Goal: Information Seeking & Learning: Learn about a topic

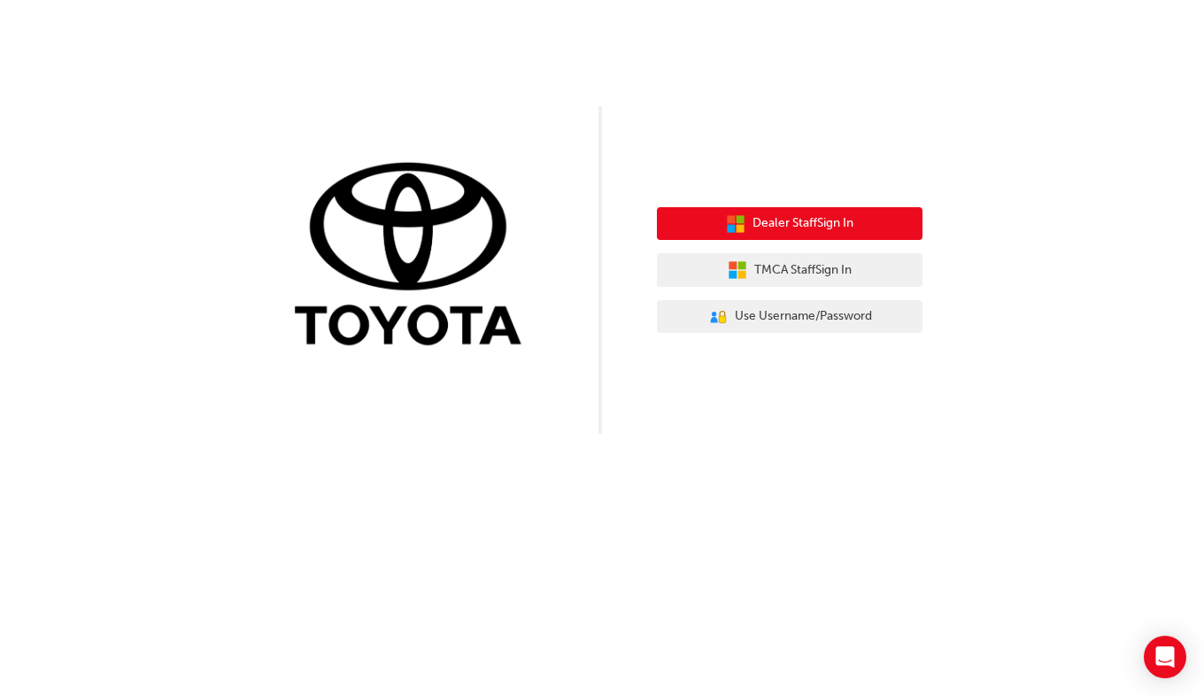
click at [777, 232] on span "Dealer Staff Sign In" at bounding box center [803, 223] width 101 height 20
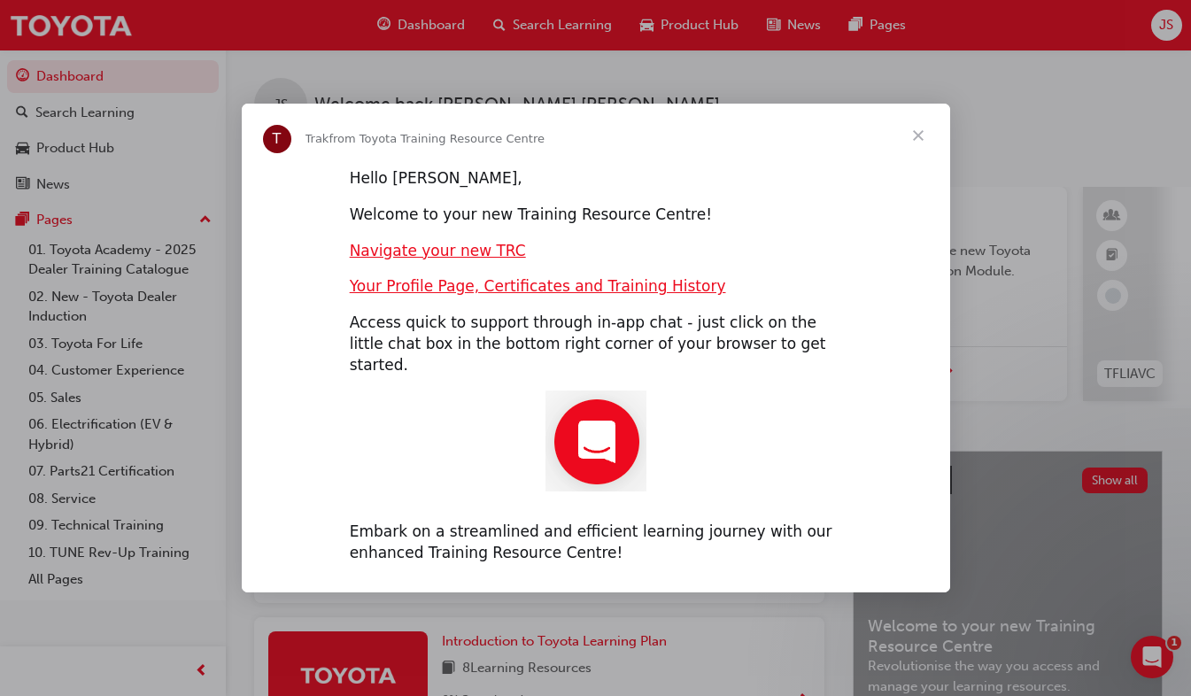
click at [920, 154] on span "Close" at bounding box center [918, 136] width 64 height 64
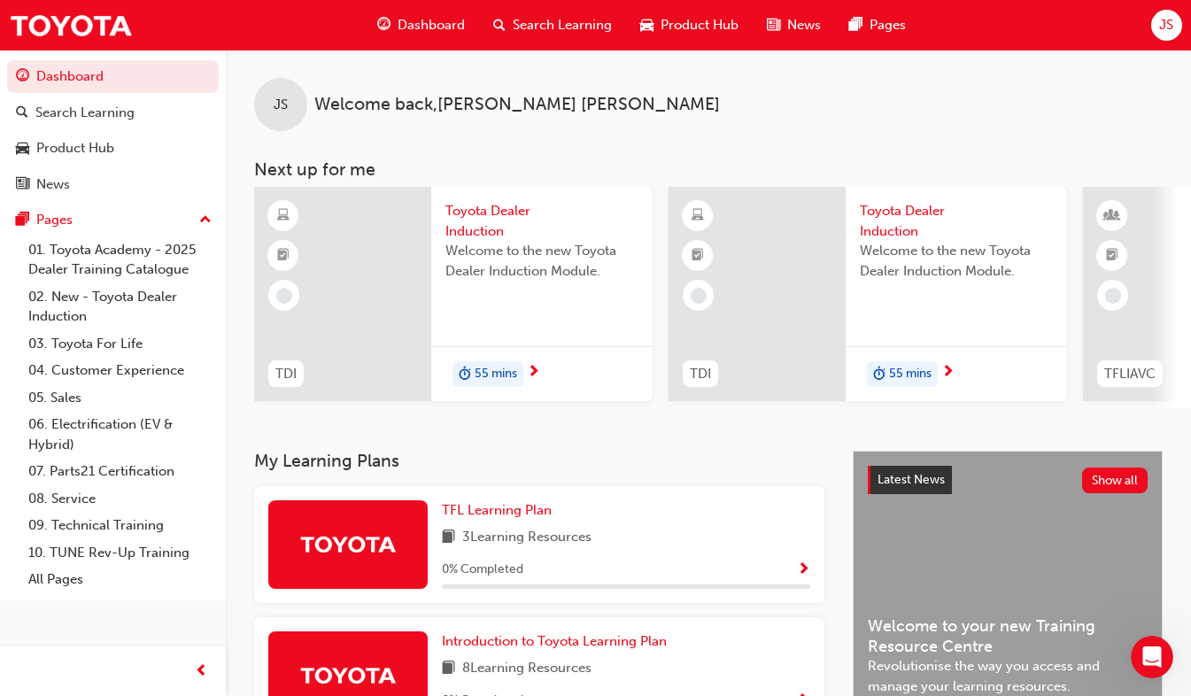
click at [483, 222] on span "Toyota Dealer Induction" at bounding box center [541, 221] width 193 height 40
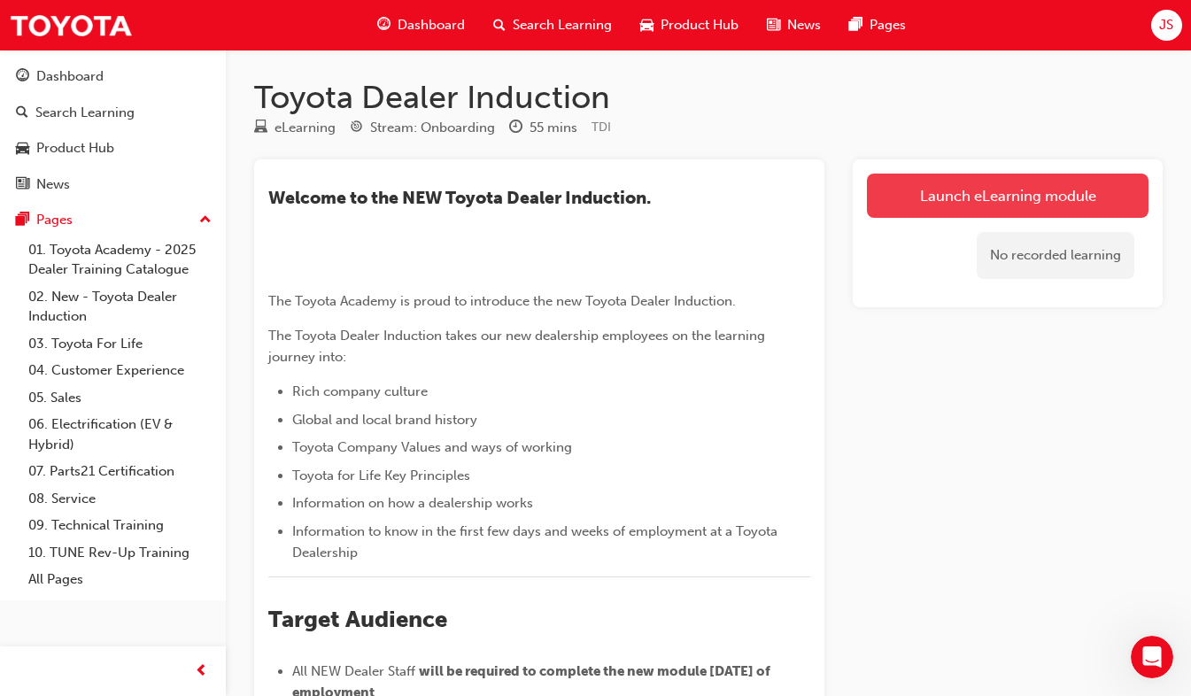
click at [956, 191] on link "Launch eLearning module" at bounding box center [1008, 196] width 282 height 44
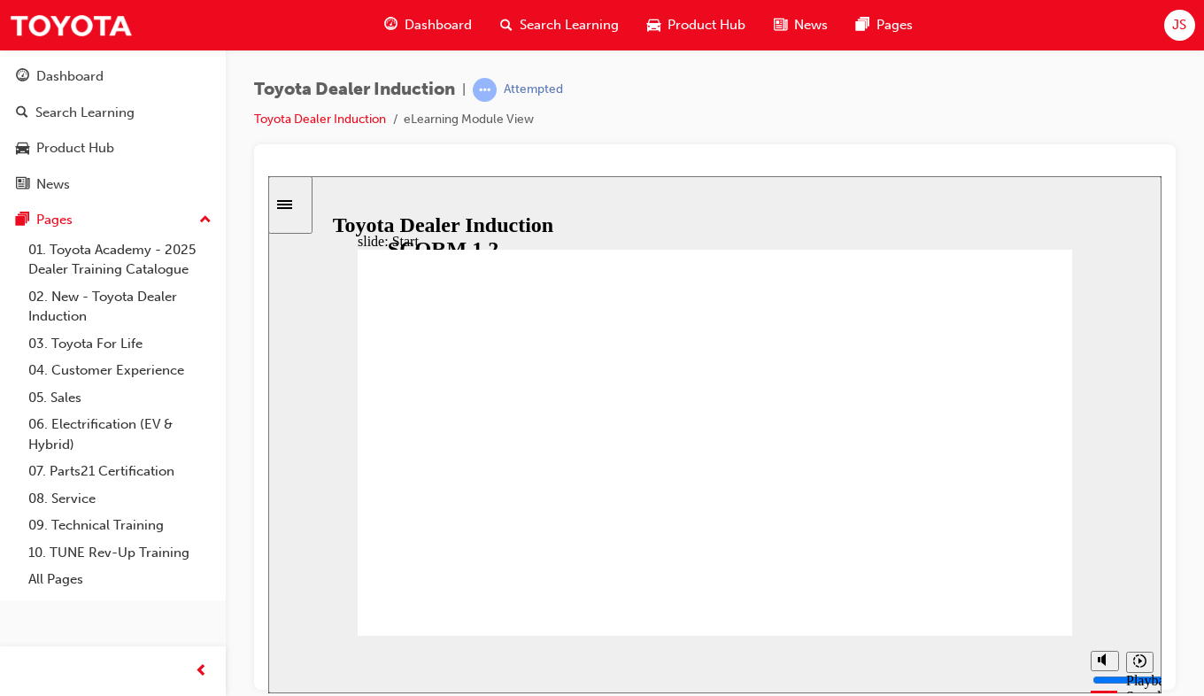
drag, startPoint x: 428, startPoint y: 657, endPoint x: 947, endPoint y: 661, distance: 519.8
click at [947, 661] on div "playback controls" at bounding box center [681, 660] width 731 height 19
drag, startPoint x: 411, startPoint y: 658, endPoint x: 940, endPoint y: 673, distance: 528.9
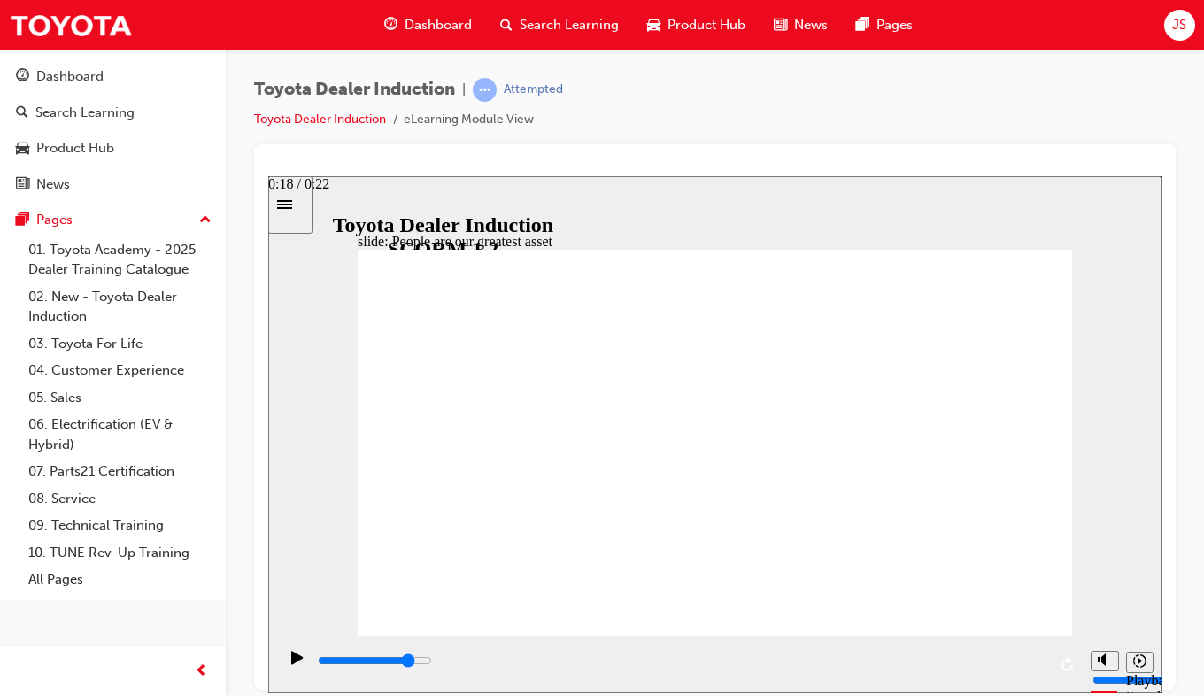
click at [940, 670] on div "playback controls" at bounding box center [681, 660] width 731 height 19
type input "7500"
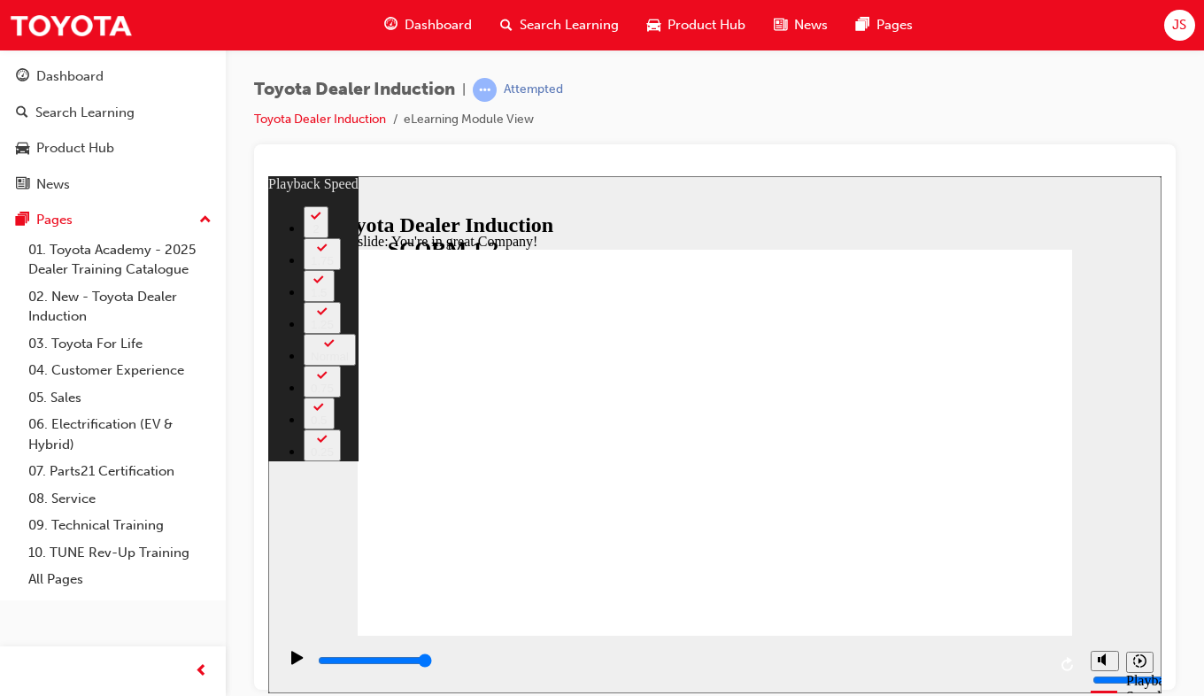
drag, startPoint x: 371, startPoint y: 599, endPoint x: 985, endPoint y: 602, distance: 613.7
type input "156"
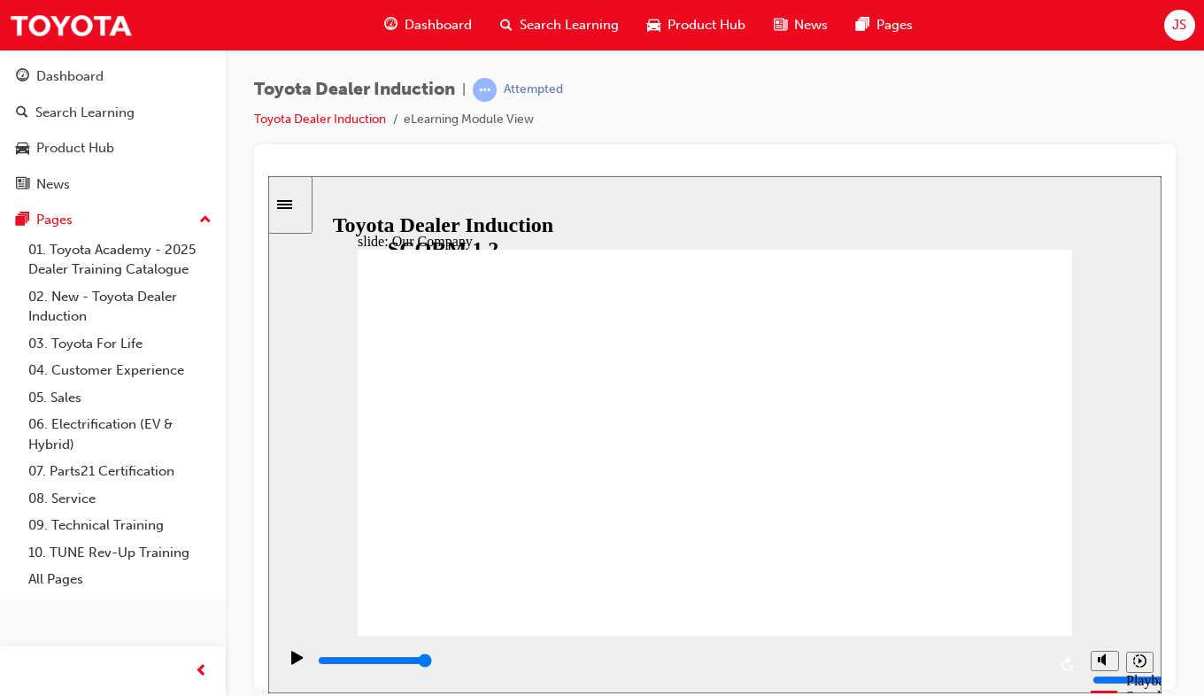
drag, startPoint x: 499, startPoint y: 656, endPoint x: 1066, endPoint y: 638, distance: 567.0
click at [1066, 638] on div "playback controls" at bounding box center [679, 664] width 805 height 58
drag, startPoint x: 512, startPoint y: 560, endPoint x: 972, endPoint y: 569, distance: 460.6
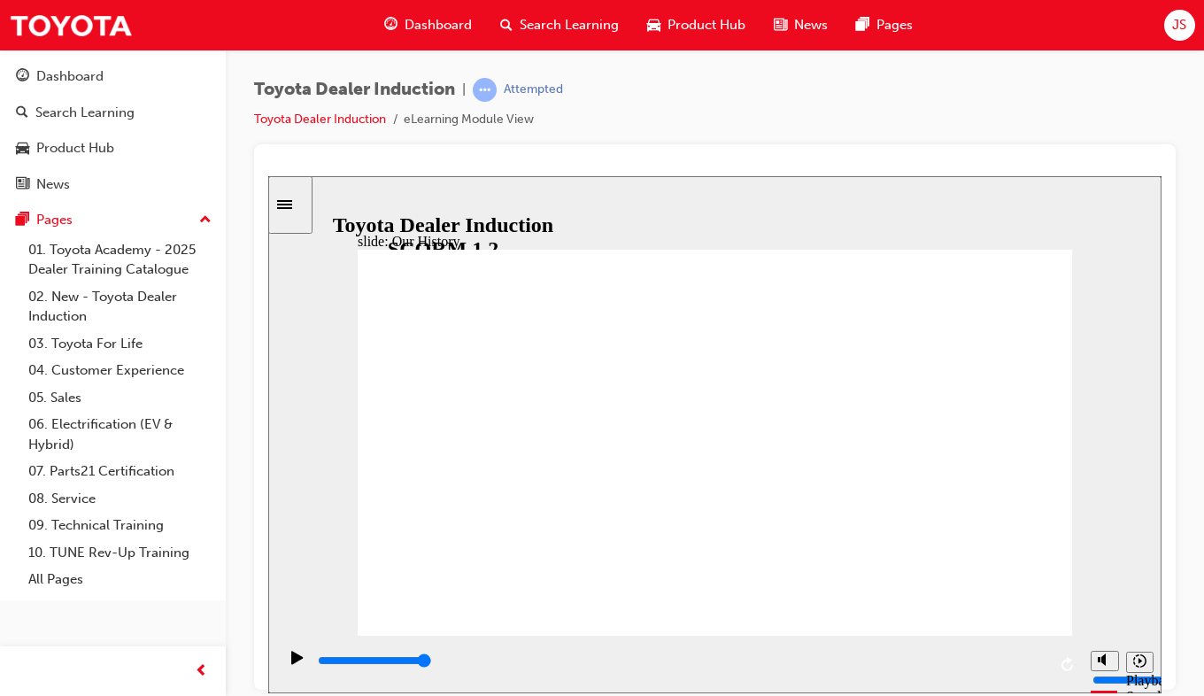
drag, startPoint x: 466, startPoint y: 661, endPoint x: 1090, endPoint y: 666, distance: 624.3
click at [1090, 666] on section "Playback Speed 2 1.75 1.5 1.25" at bounding box center [714, 664] width 893 height 58
drag, startPoint x: 391, startPoint y: 664, endPoint x: 1104, endPoint y: 667, distance: 712.8
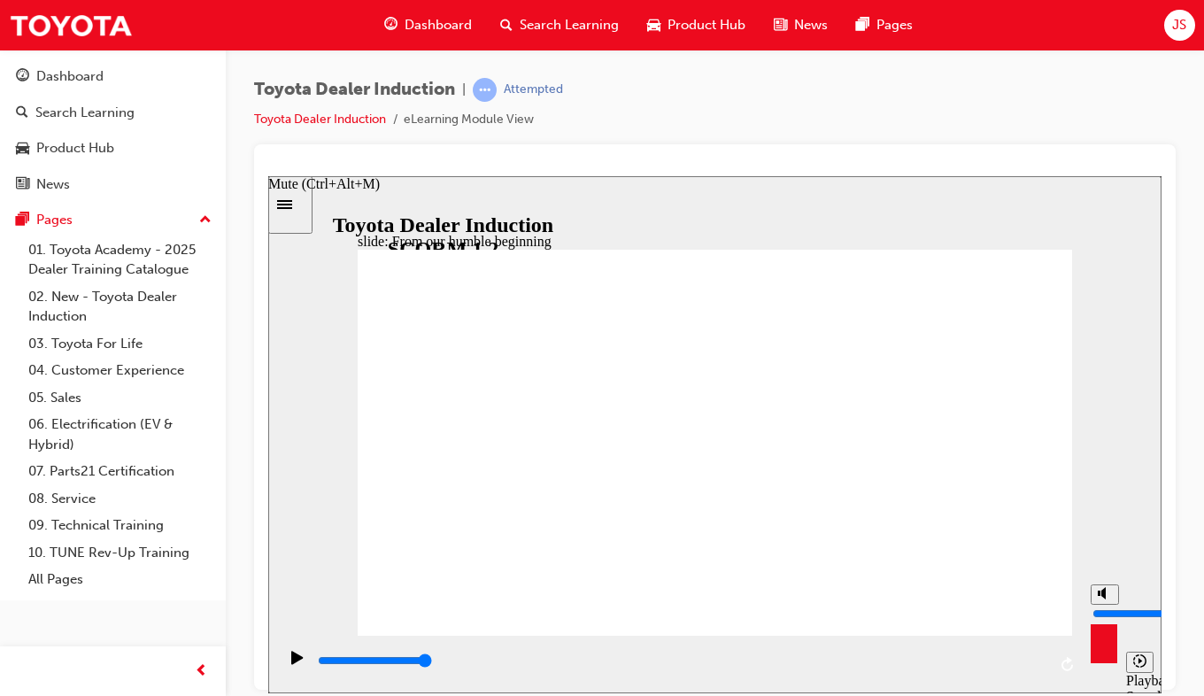
click at [1104, 667] on section "Playback Speed 2 1.75 1.5 1.25" at bounding box center [714, 664] width 893 height 58
click at [285, 663] on div "Pause (Ctrl+Alt+P)" at bounding box center [297, 665] width 30 height 30
click at [285, 665] on div "Play (Ctrl+Alt+P)" at bounding box center [297, 665] width 30 height 30
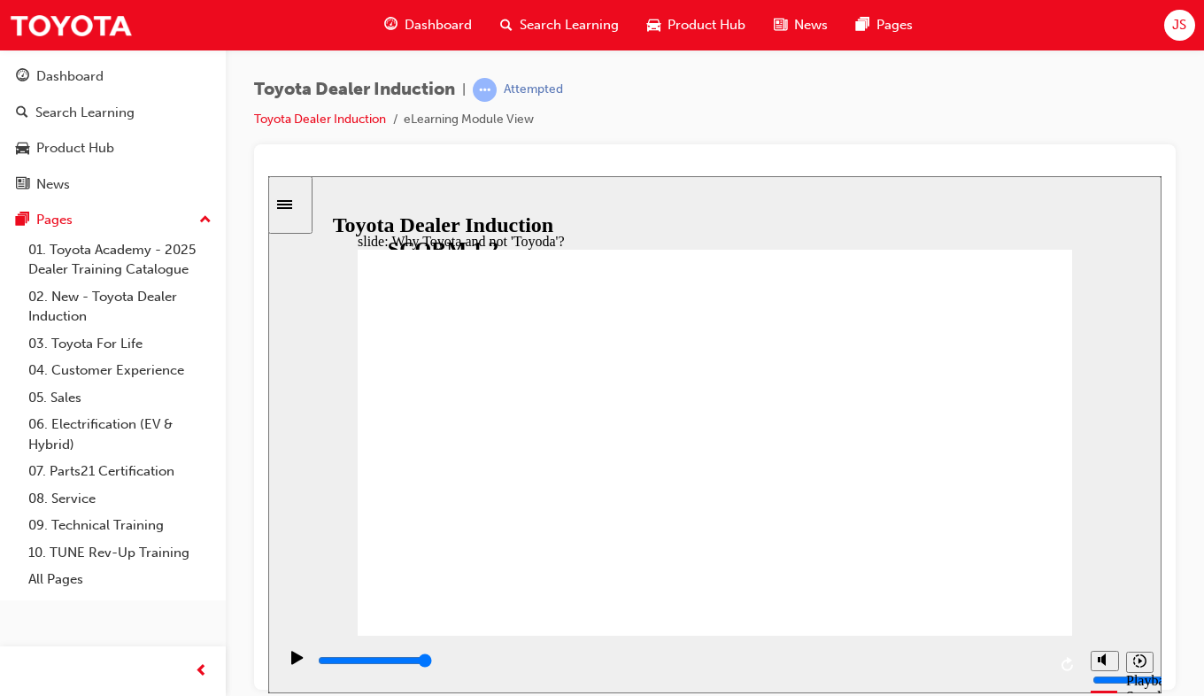
drag, startPoint x: 1002, startPoint y: 602, endPoint x: 993, endPoint y: 552, distance: 51.2
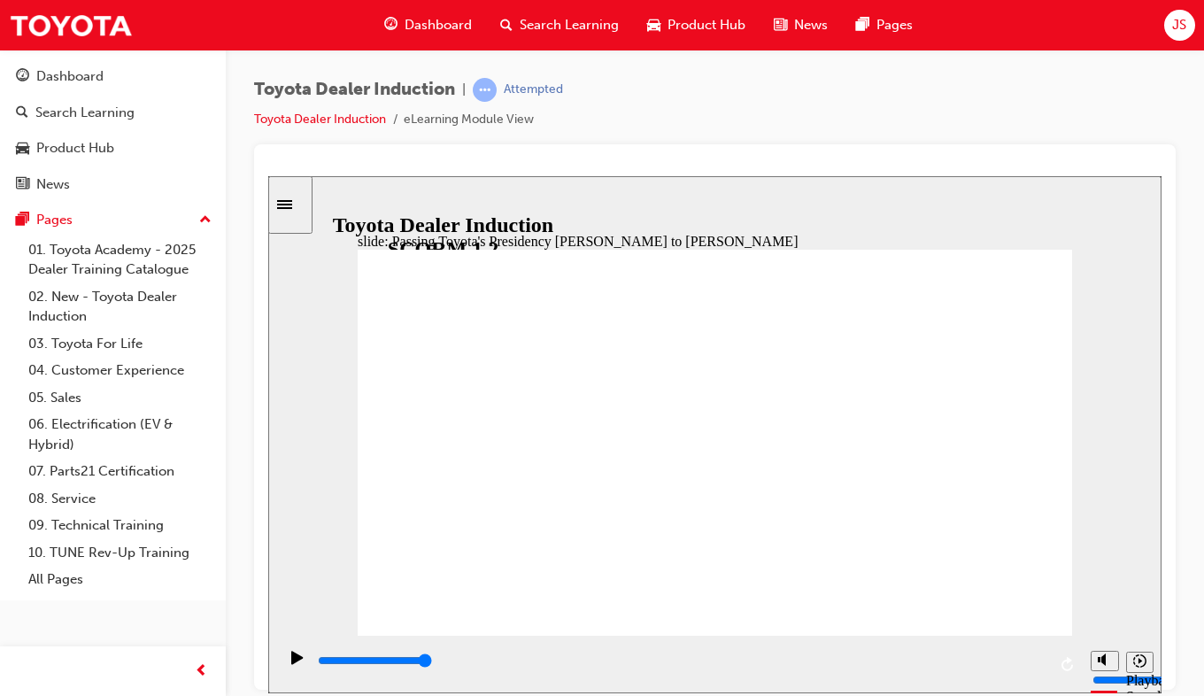
type input "5000"
radio input "true"
type input "5000"
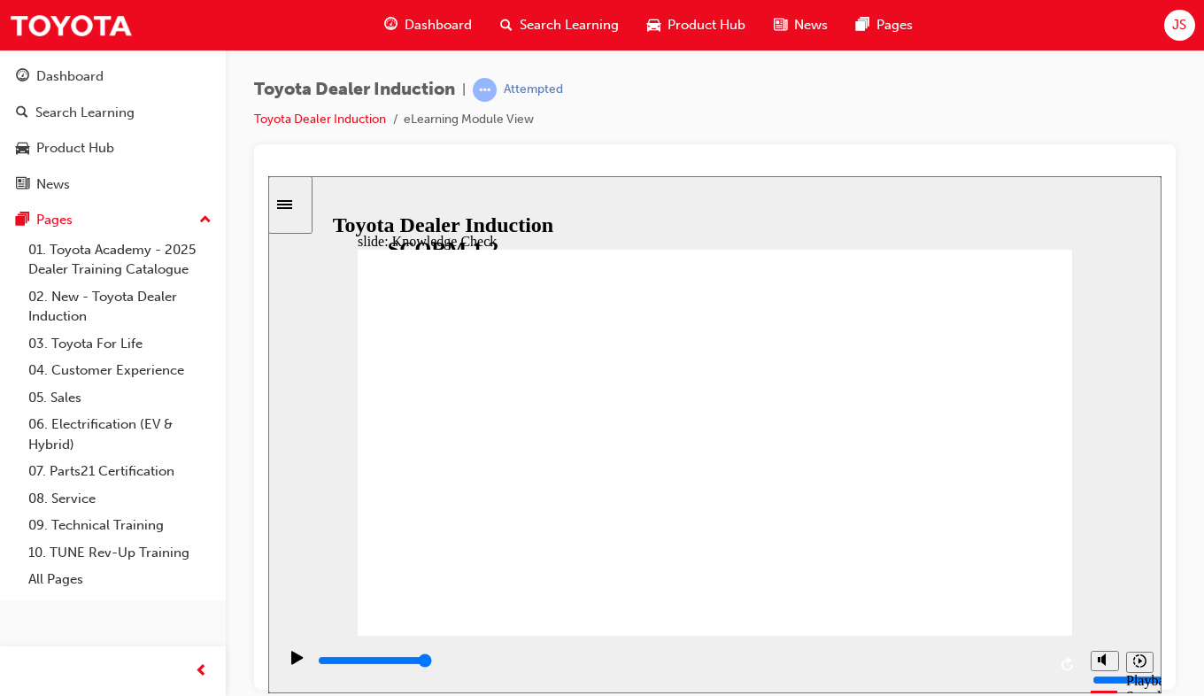
radio input "true"
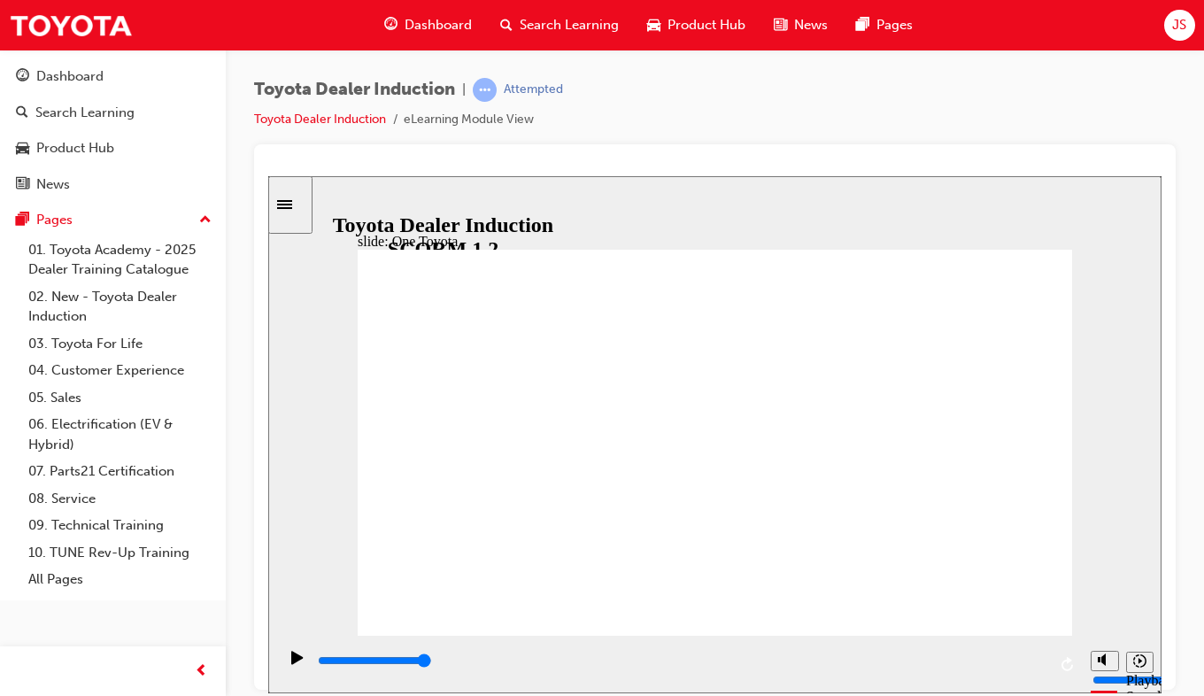
type input "15300"
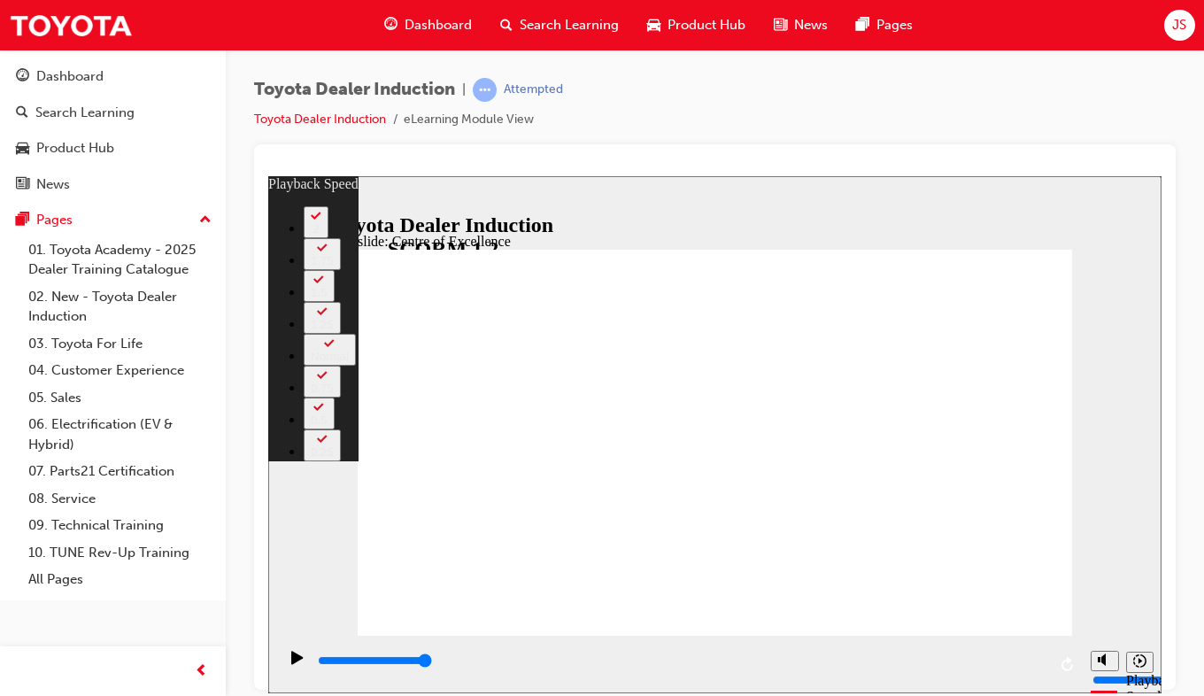
drag, startPoint x: 469, startPoint y: 597, endPoint x: 1013, endPoint y: 592, distance: 543.7
drag, startPoint x: 1009, startPoint y: 601, endPoint x: 1080, endPoint y: 599, distance: 70.9
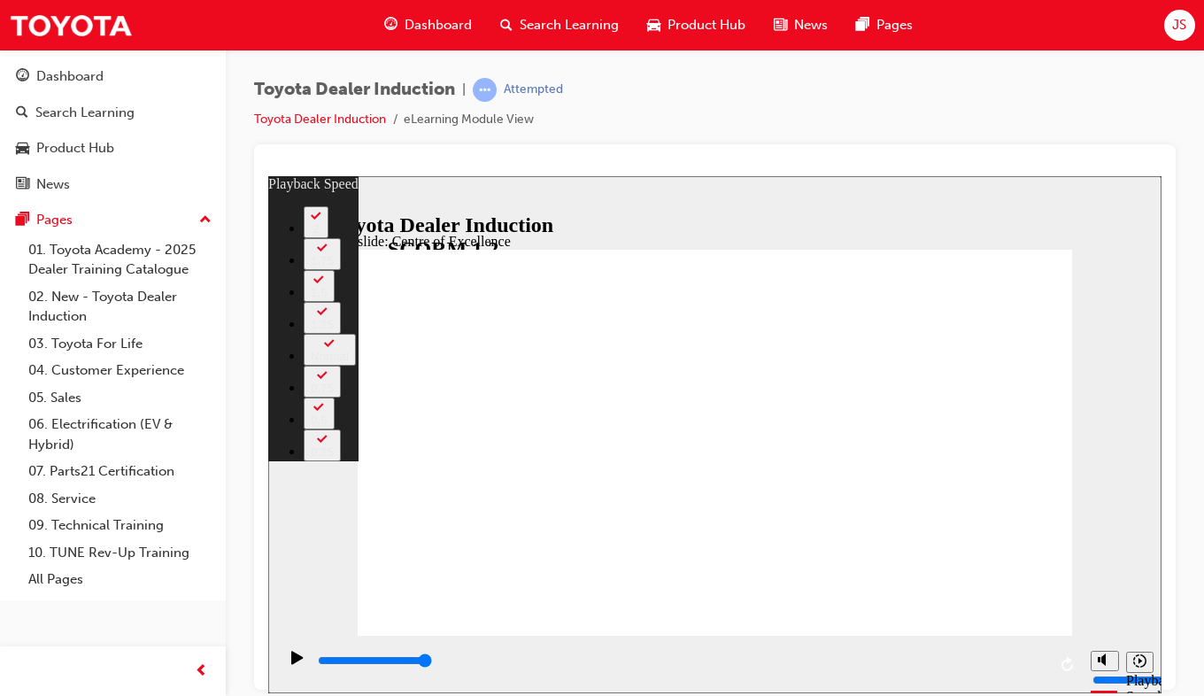
click at [1080, 599] on div "slide: Centre of Excellence Rectangle 2 playback speed 2 1.75 1.5 1.25 Normal 0…" at bounding box center [714, 433] width 893 height 517
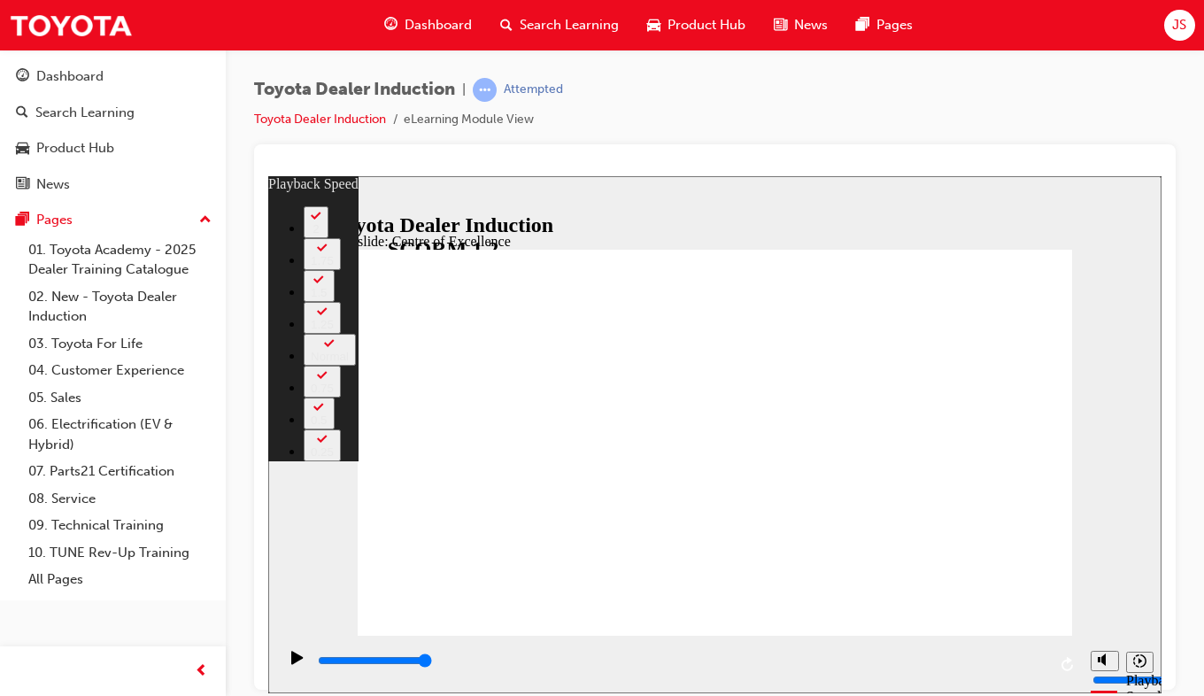
drag, startPoint x: 1071, startPoint y: 596, endPoint x: 464, endPoint y: 589, distance: 606.6
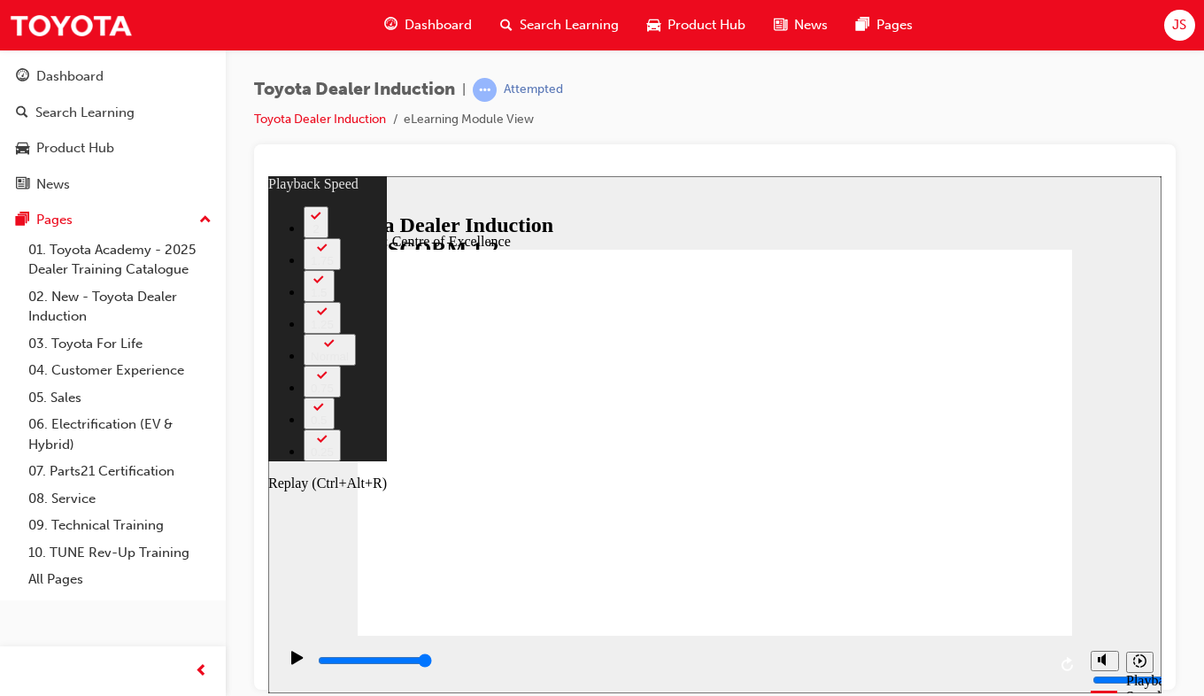
drag, startPoint x: 1060, startPoint y: 656, endPoint x: 713, endPoint y: 561, distance: 359.8
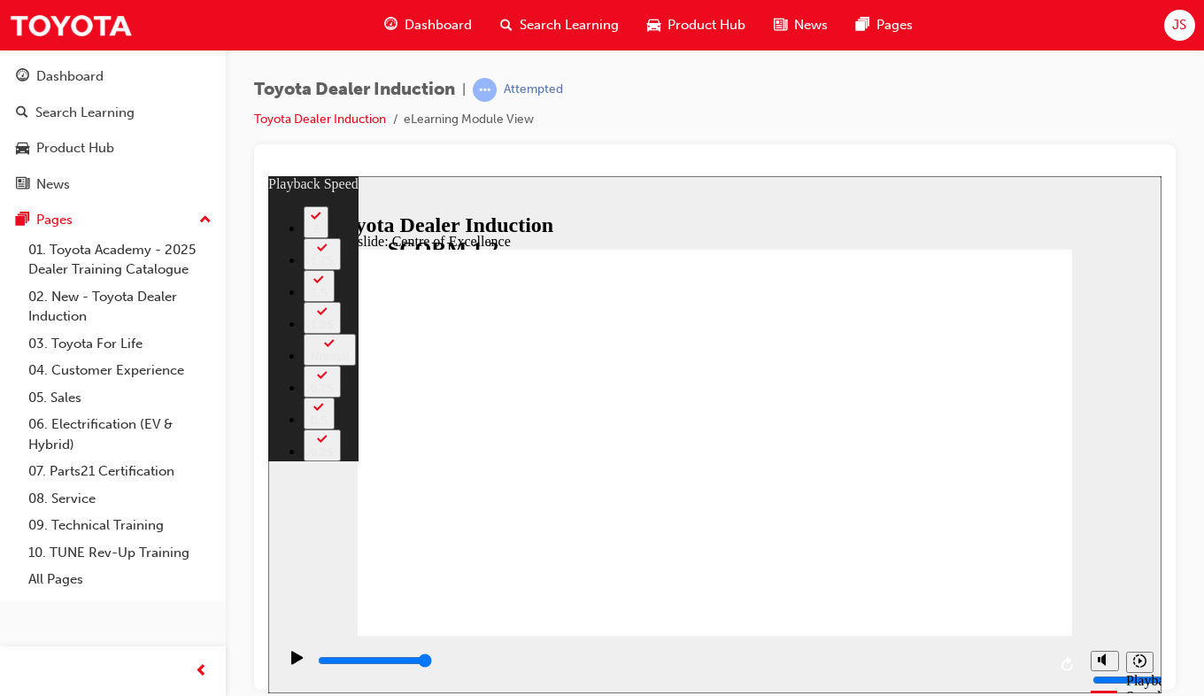
drag, startPoint x: 568, startPoint y: 592, endPoint x: 273, endPoint y: 607, distance: 296.1
click at [273, 607] on div "slide: Centre of Excellence Rectangle 2 playback speed 2 1.75 1.5 1.25 Normal 0…" at bounding box center [714, 433] width 893 height 517
type input "0"
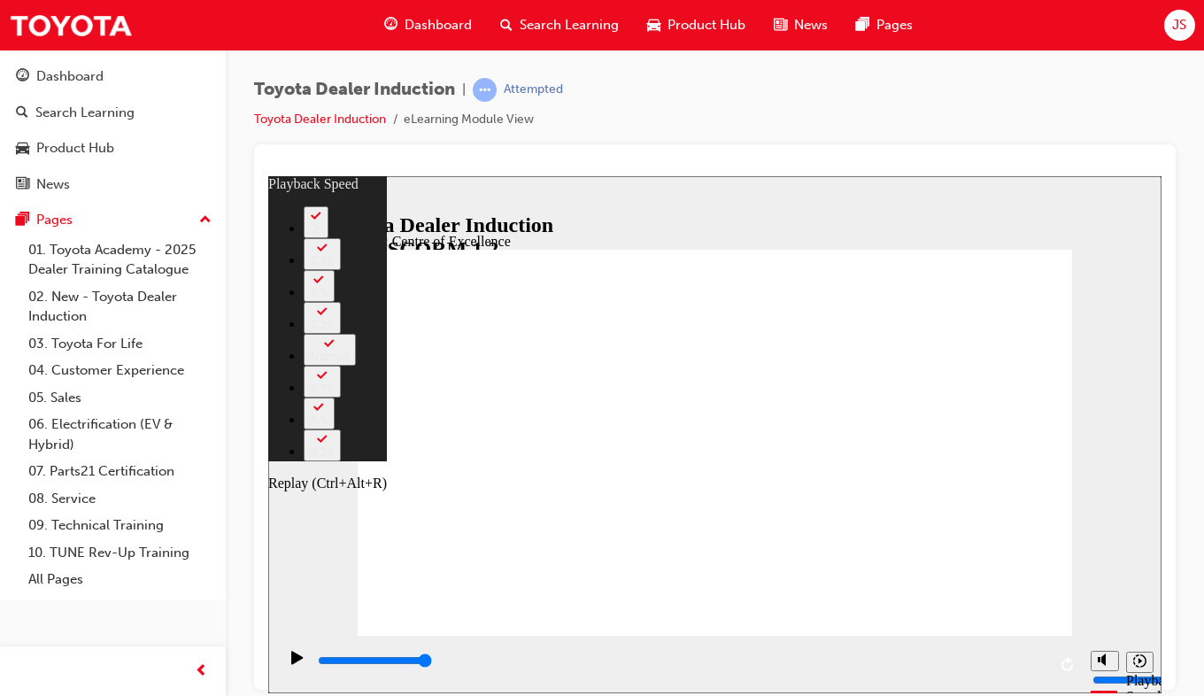
click at [1071, 661] on icon "Replay (Ctrl+Alt+R)" at bounding box center [1068, 663] width 12 height 14
type input "15300"
drag, startPoint x: 1065, startPoint y: 661, endPoint x: 825, endPoint y: 425, distance: 336.9
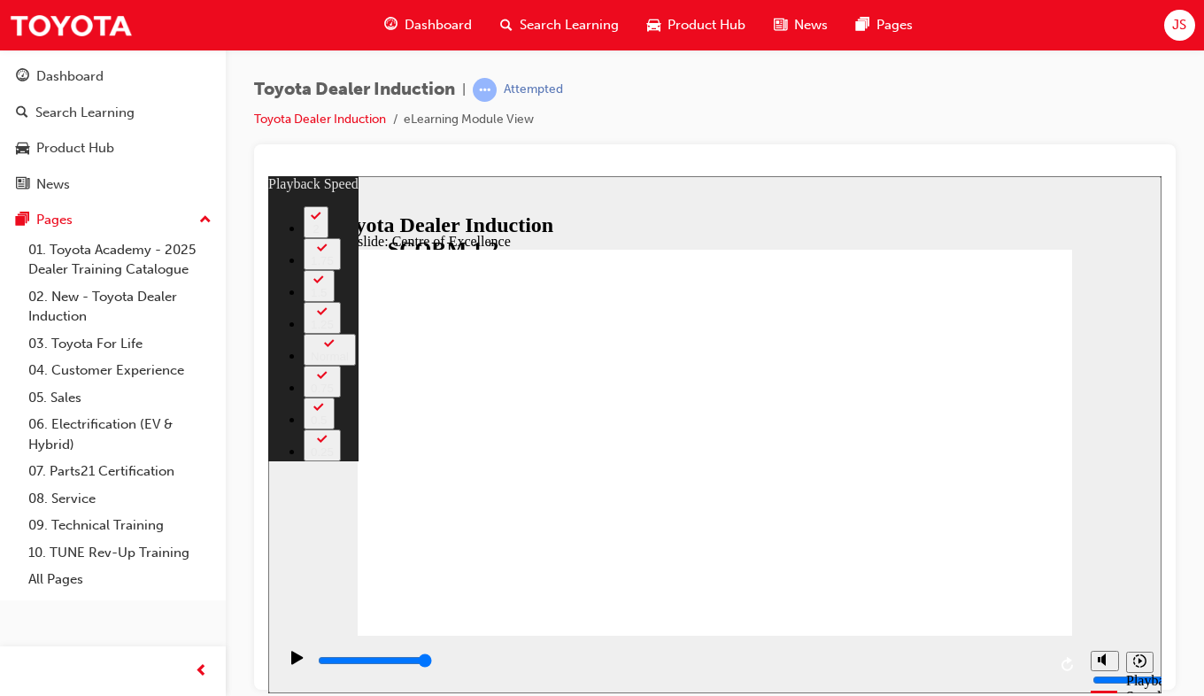
click at [300, 205] on icon "Sidebar Toggle" at bounding box center [290, 202] width 27 height 11
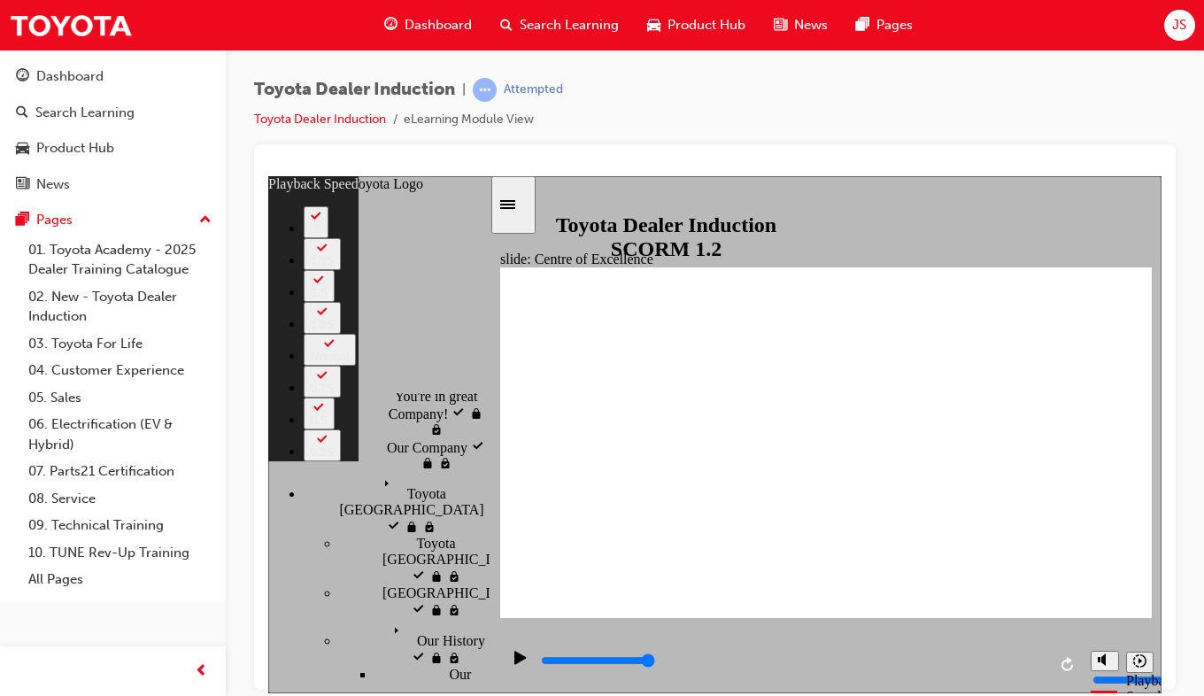
scroll to position [233, 0]
type input "113"
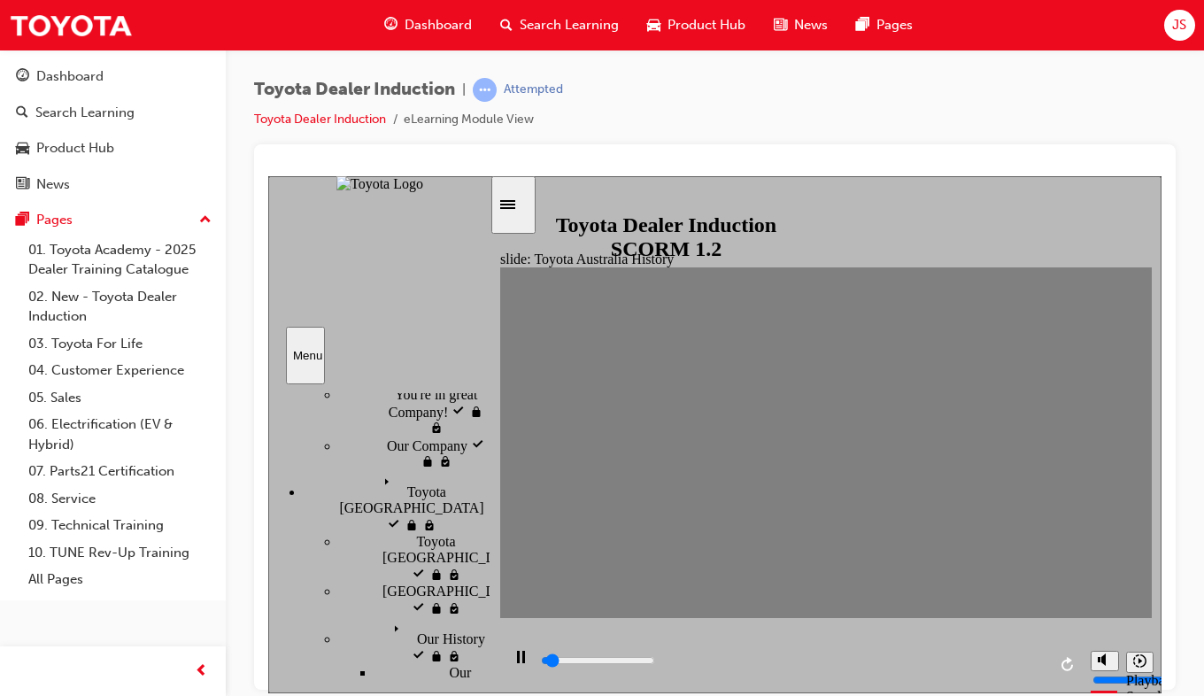
drag, startPoint x: 515, startPoint y: 442, endPoint x: 1178, endPoint y: 481, distance: 663.5
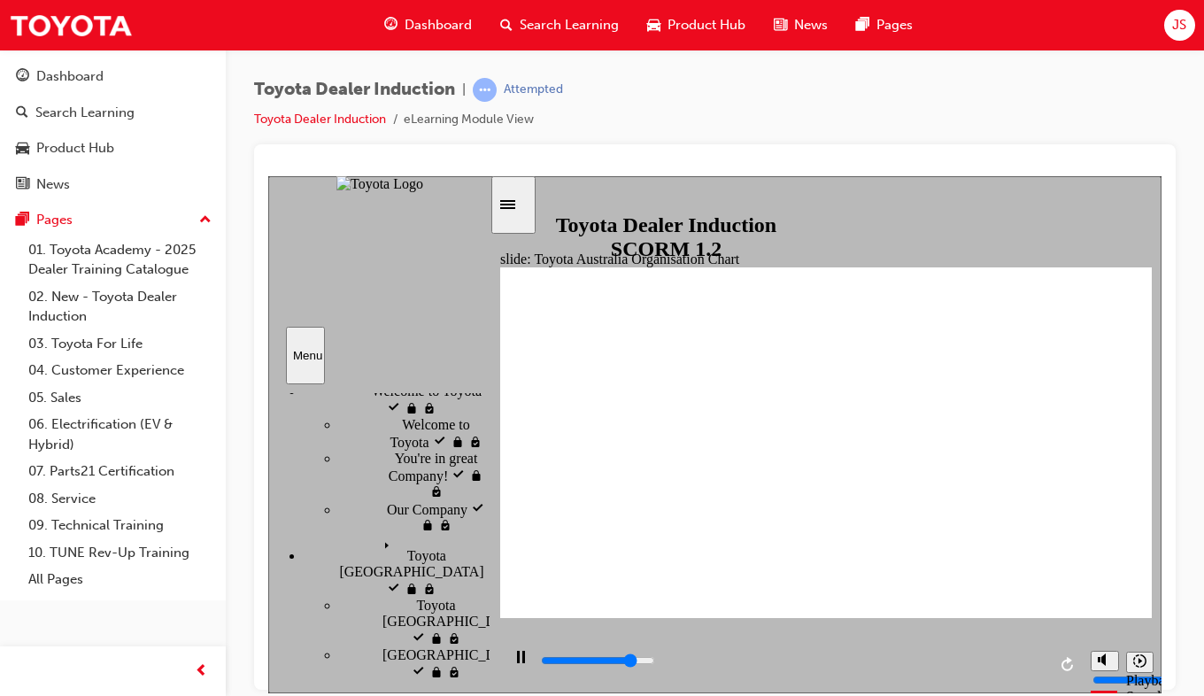
scroll to position [0, 0]
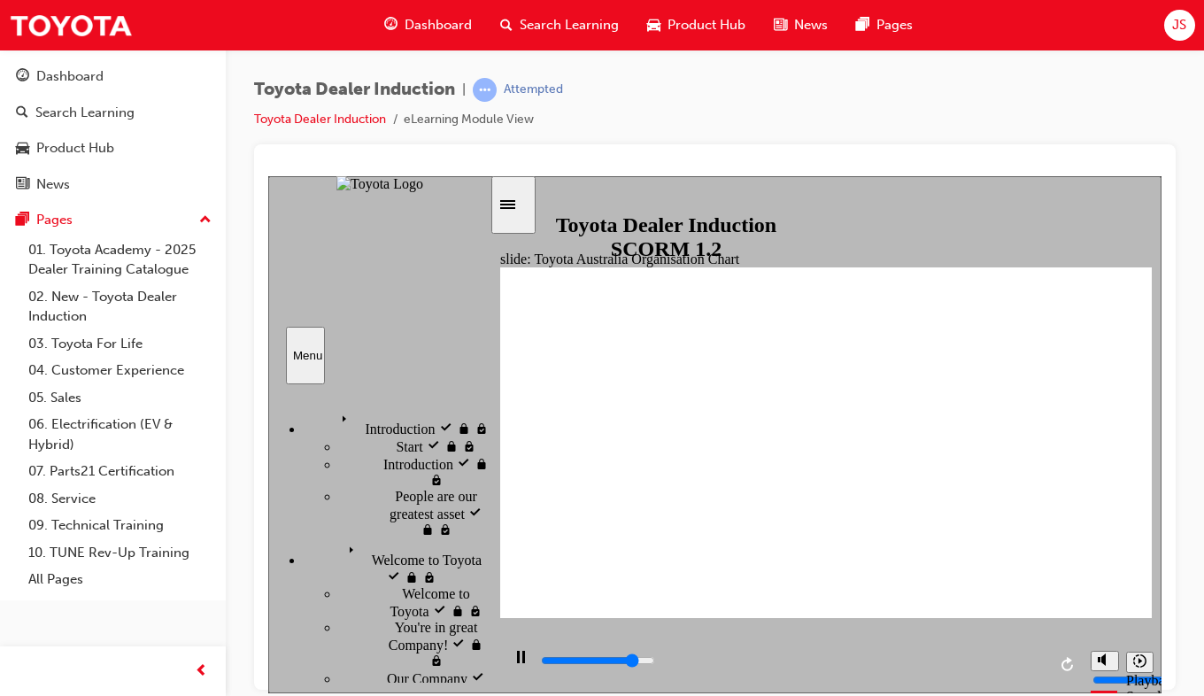
drag, startPoint x: 482, startPoint y: 630, endPoint x: 483, endPoint y: 363, distance: 267.4
click at [483, 363] on div "Menu Introduction visited Introduction Start visited Start" at bounding box center [379, 279] width 223 height 208
type input "5000"
radio input "true"
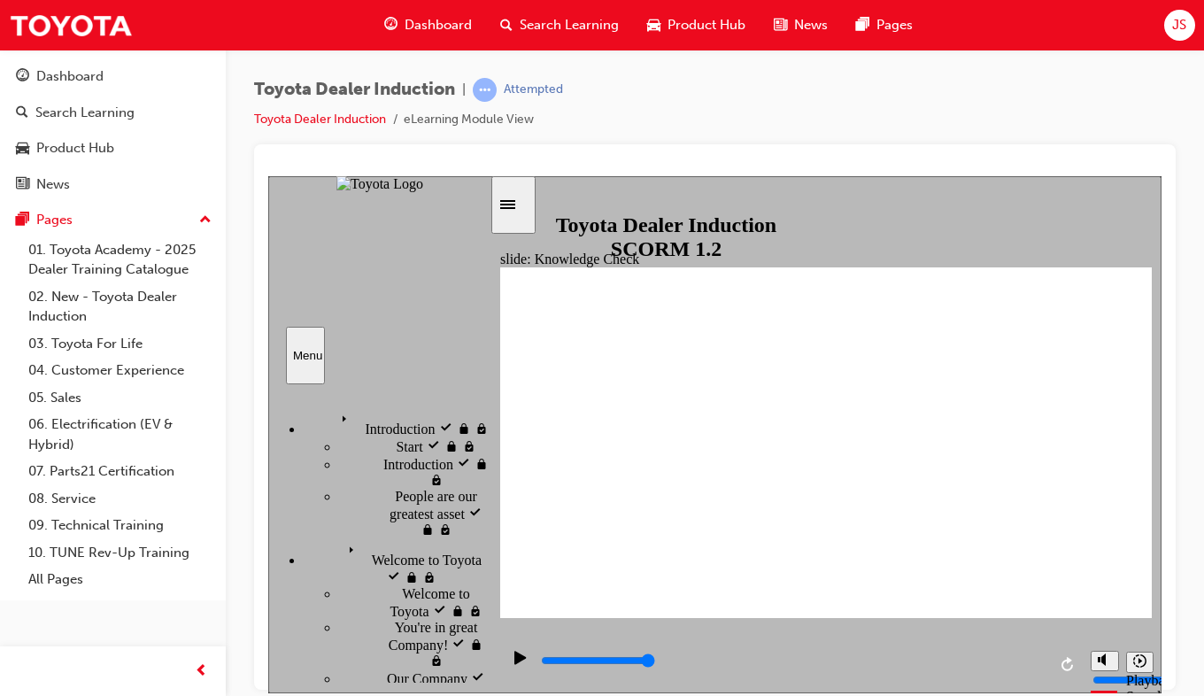
type input "3800"
radio input "true"
type input "5000"
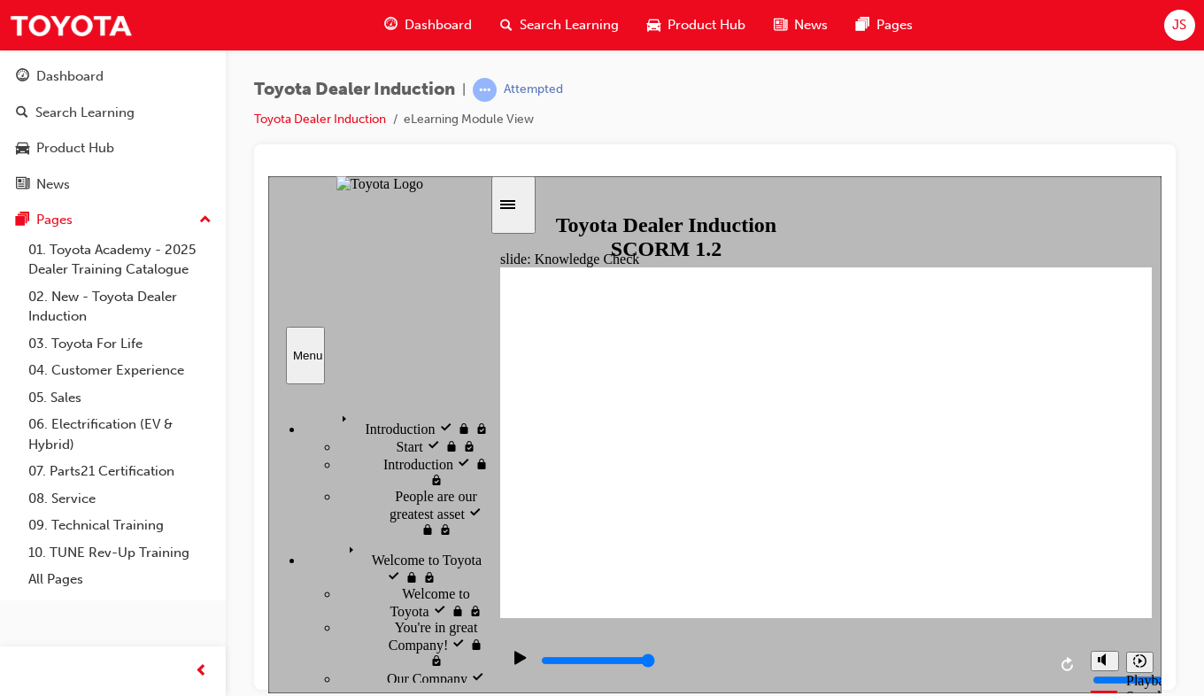
radio input "true"
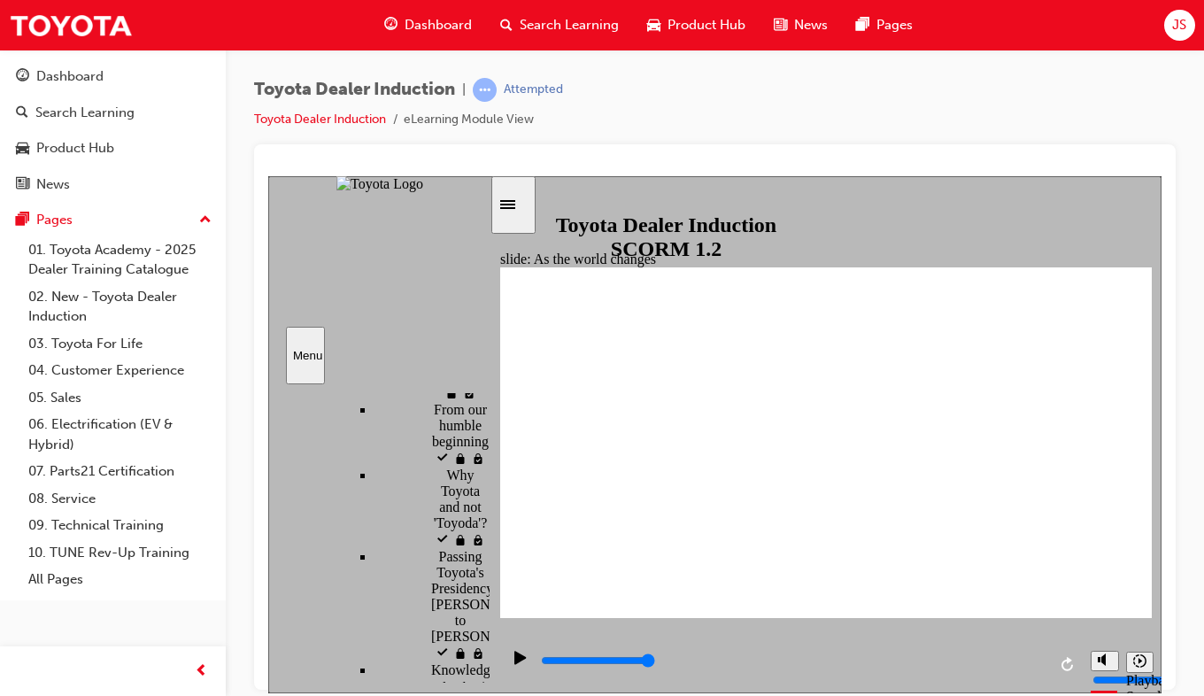
scroll to position [621, 0]
drag, startPoint x: 398, startPoint y: 619, endPoint x: 364, endPoint y: 618, distance: 33.7
click at [515, 660] on icon "Play (Ctrl+Alt+P)" at bounding box center [520, 657] width 12 height 14
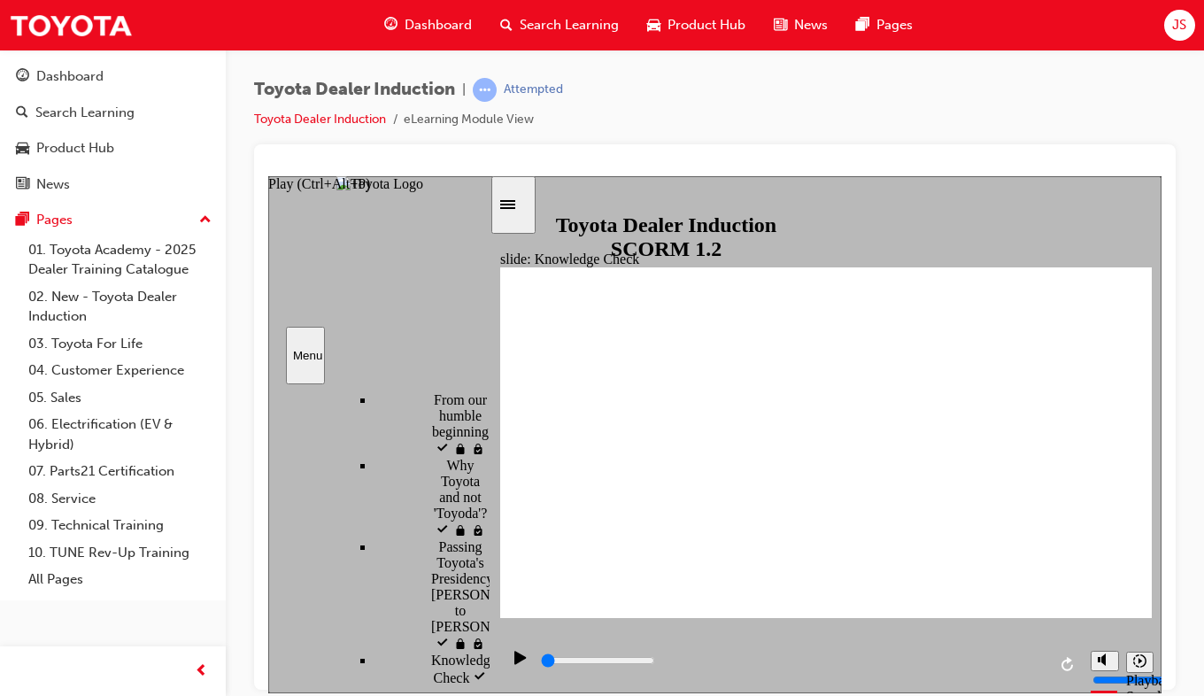
click at [519, 659] on icon "Play (Ctrl+Alt+P)" at bounding box center [520, 657] width 12 height 14
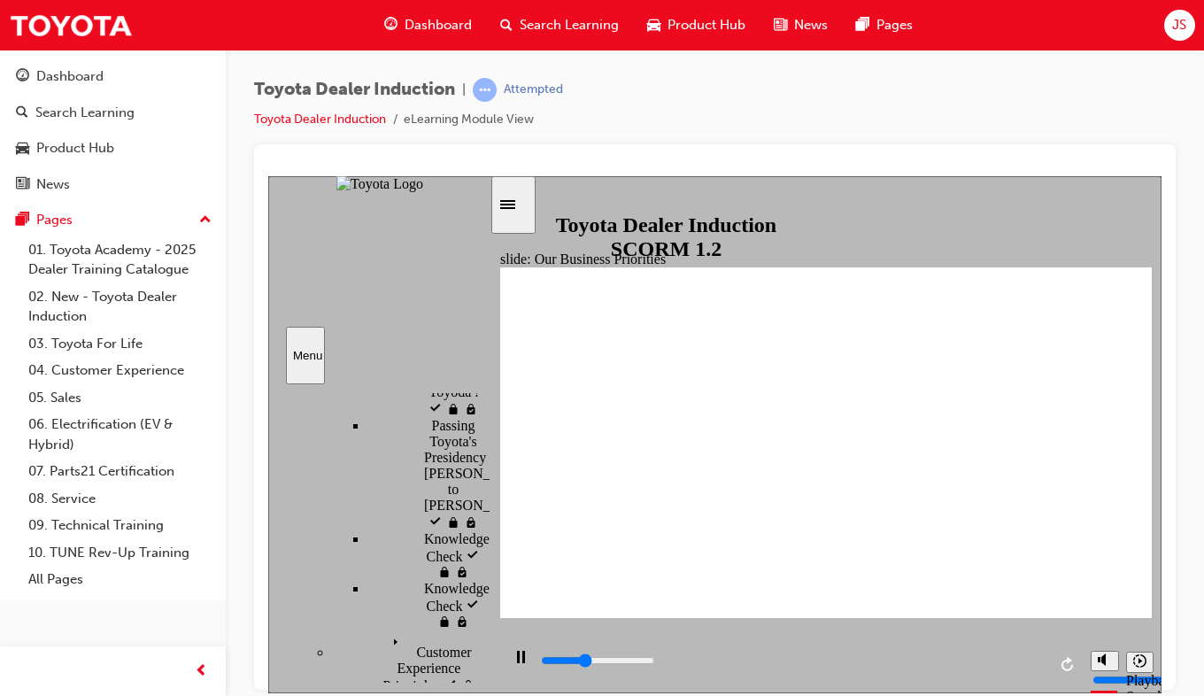
scroll to position [740, 7]
type input "4700"
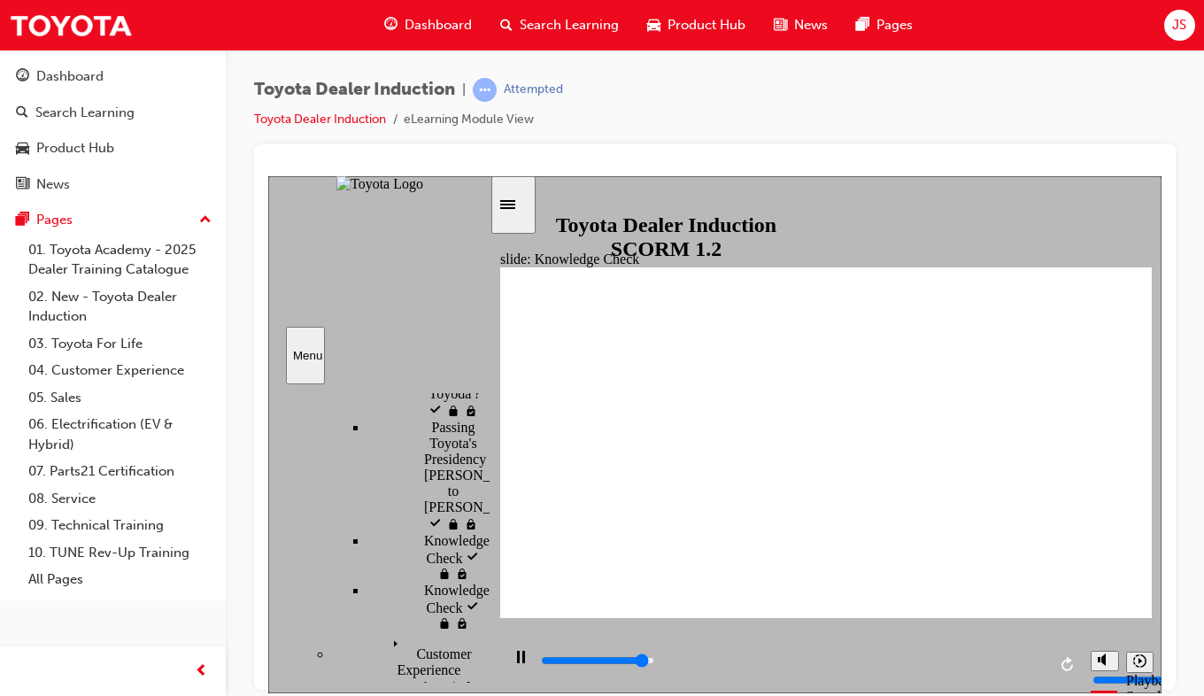
type input "H"
type input "4900"
type input "Ha"
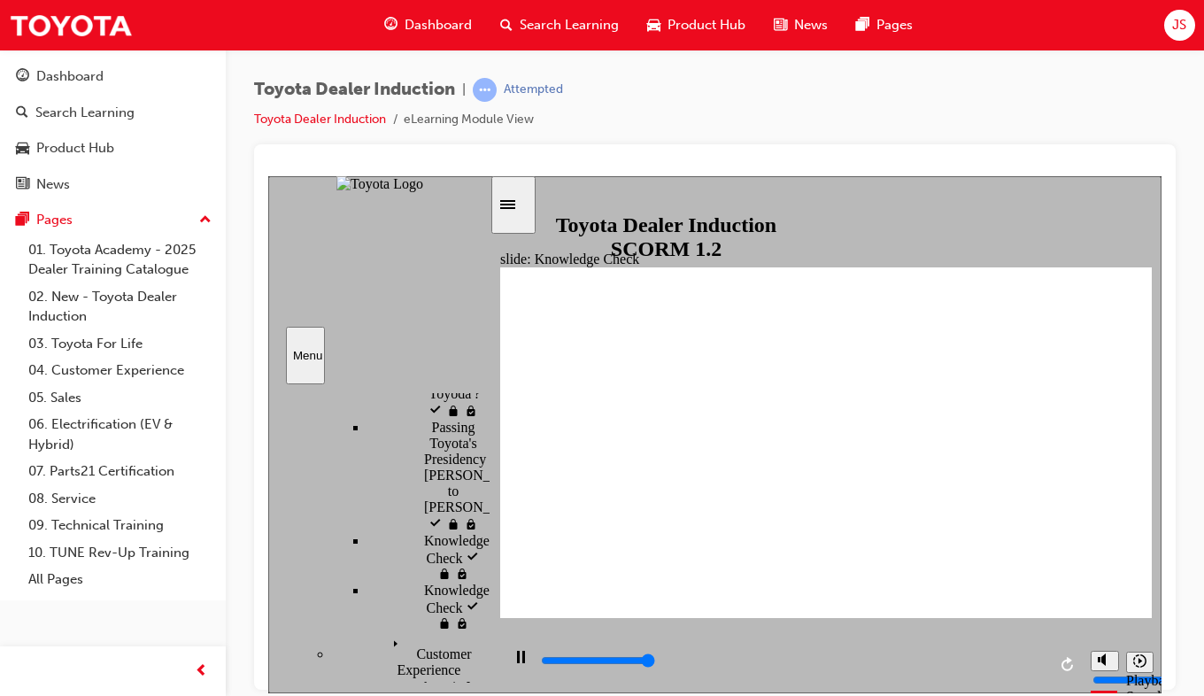
type input "5000"
type input "Hap"
type input "Happ"
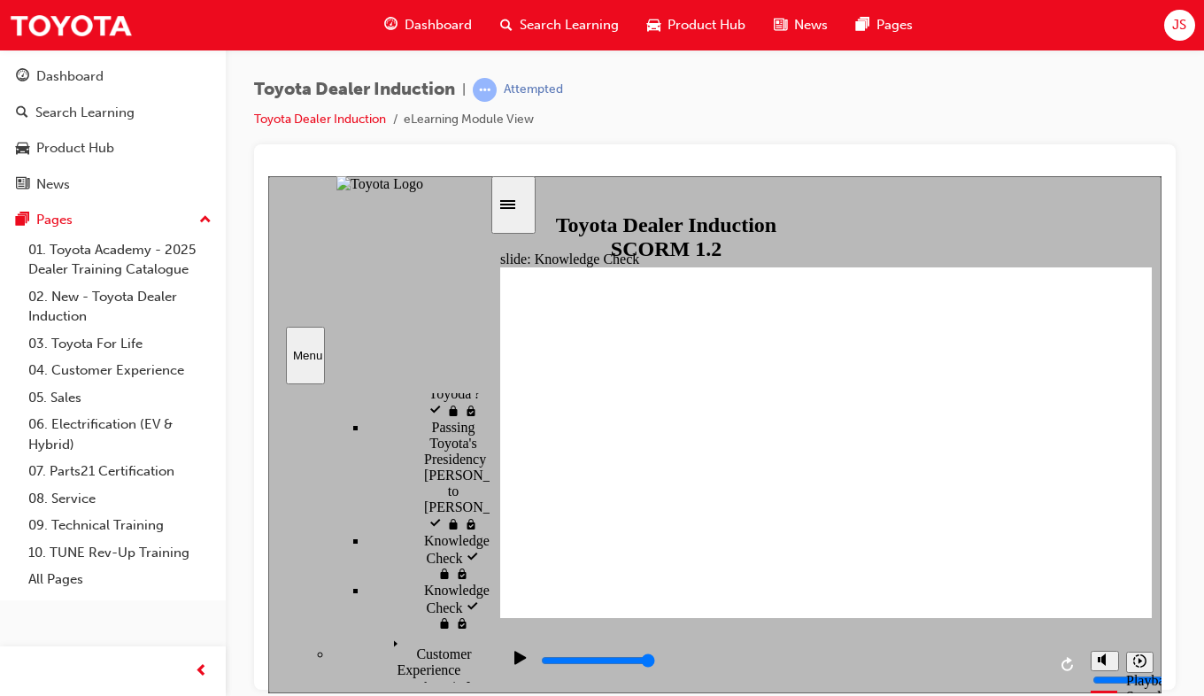
type input "Happi"
type input "Happin"
type input "Happine"
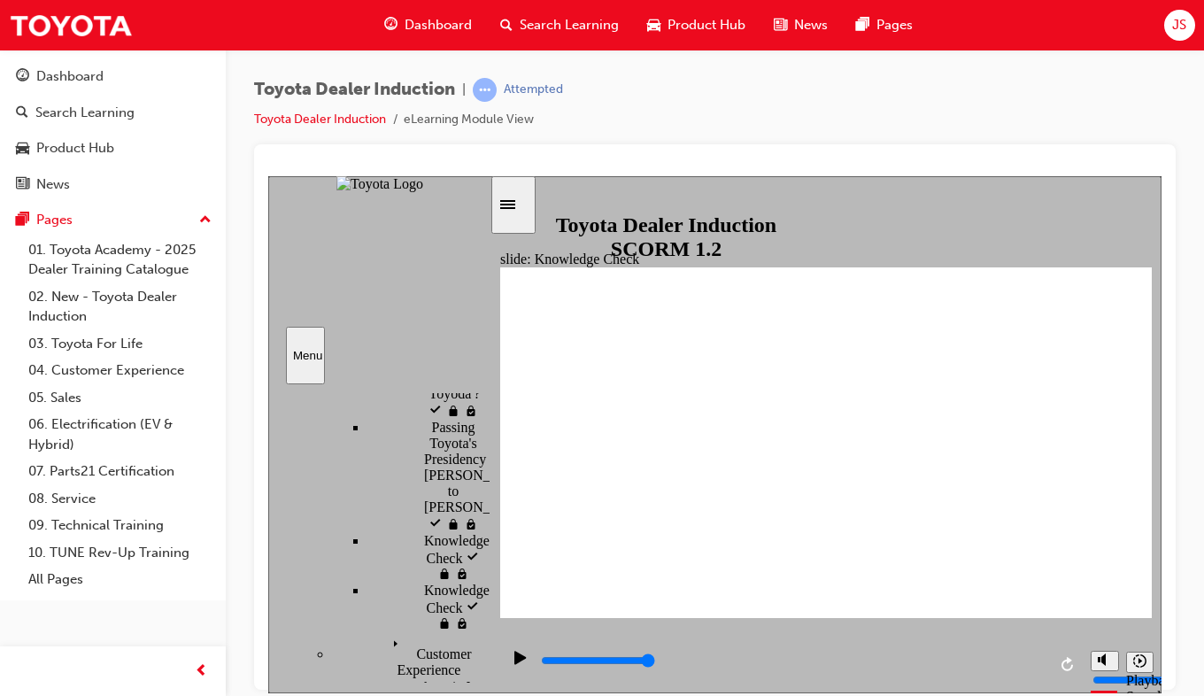
type input "Happine"
type input "Happines"
type input "Happiness"
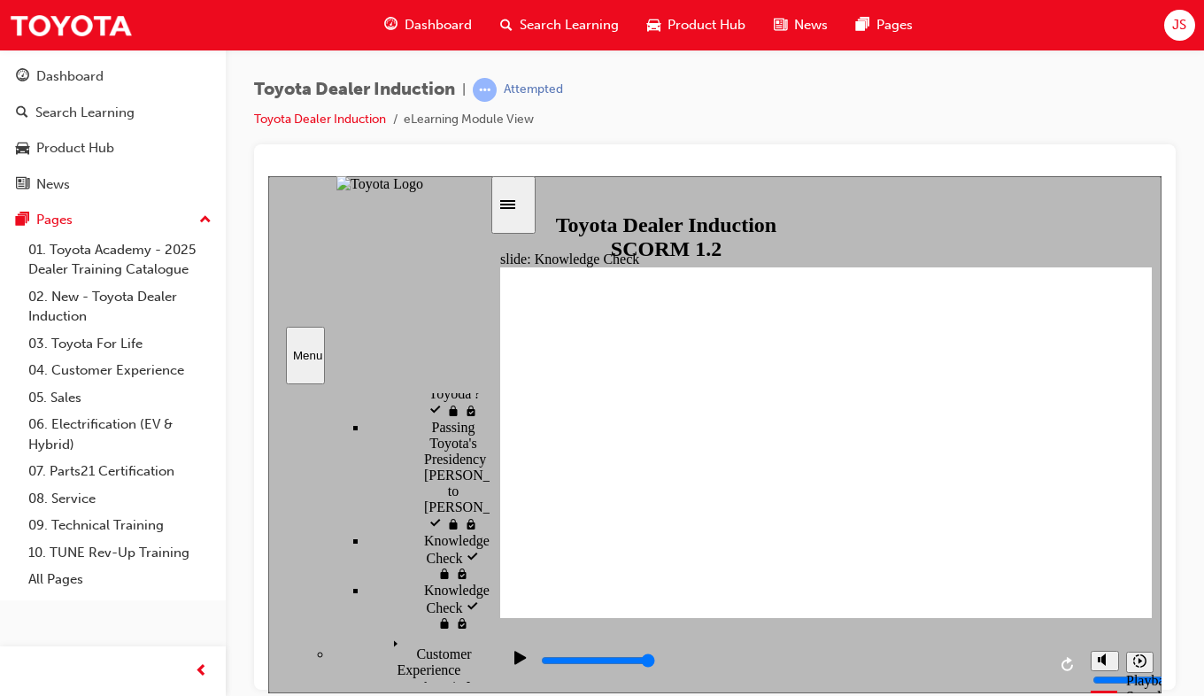
type input "Happiness"
type input "3900"
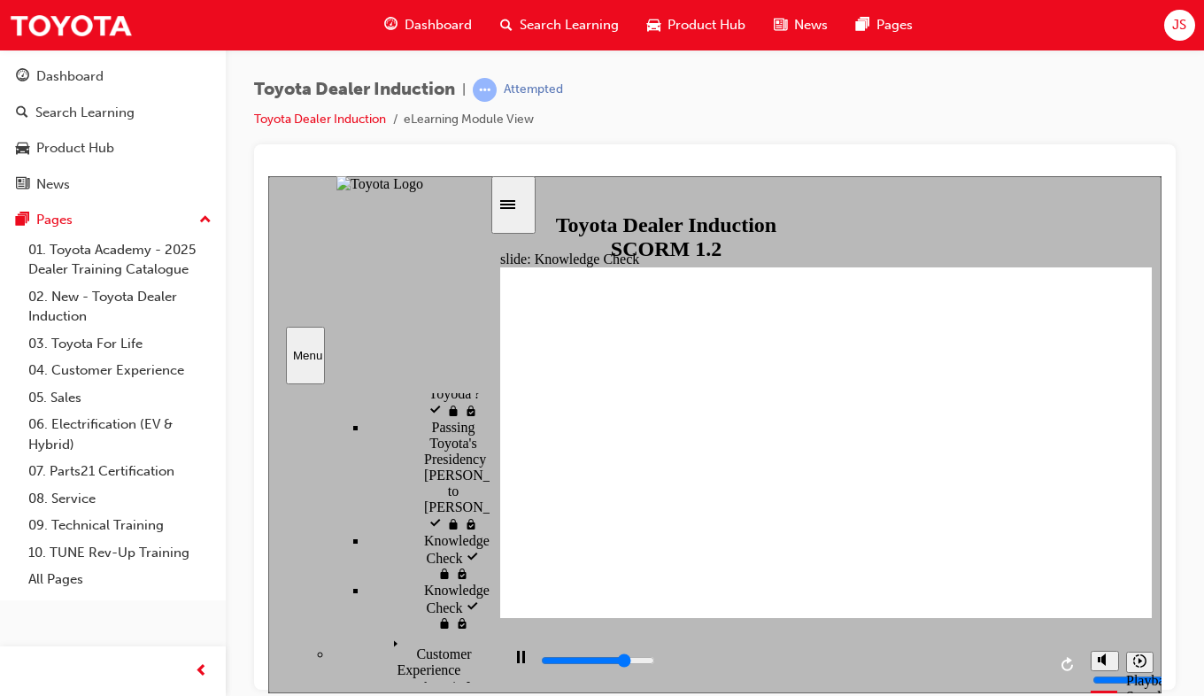
type input "m"
type input "4100"
type input "mo"
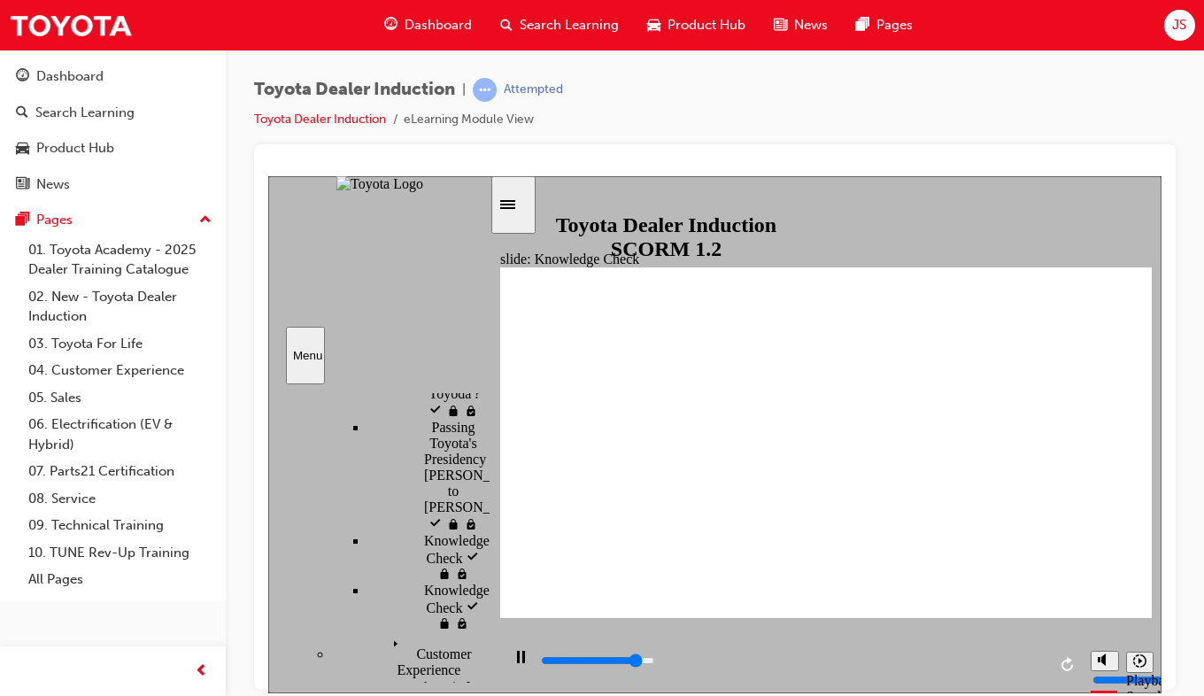
type input "4400"
type input "mov"
type input "4500"
type input "move"
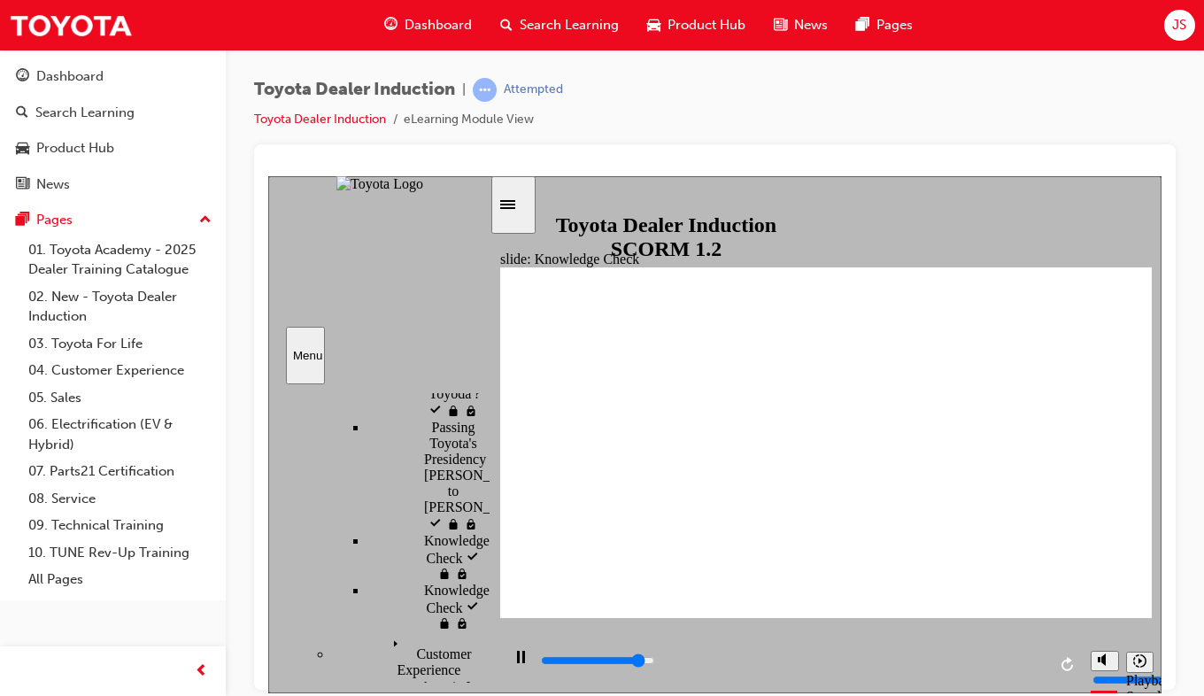
type input "move"
type input "4600"
type input "moved"
type input "4700"
type input "moved"
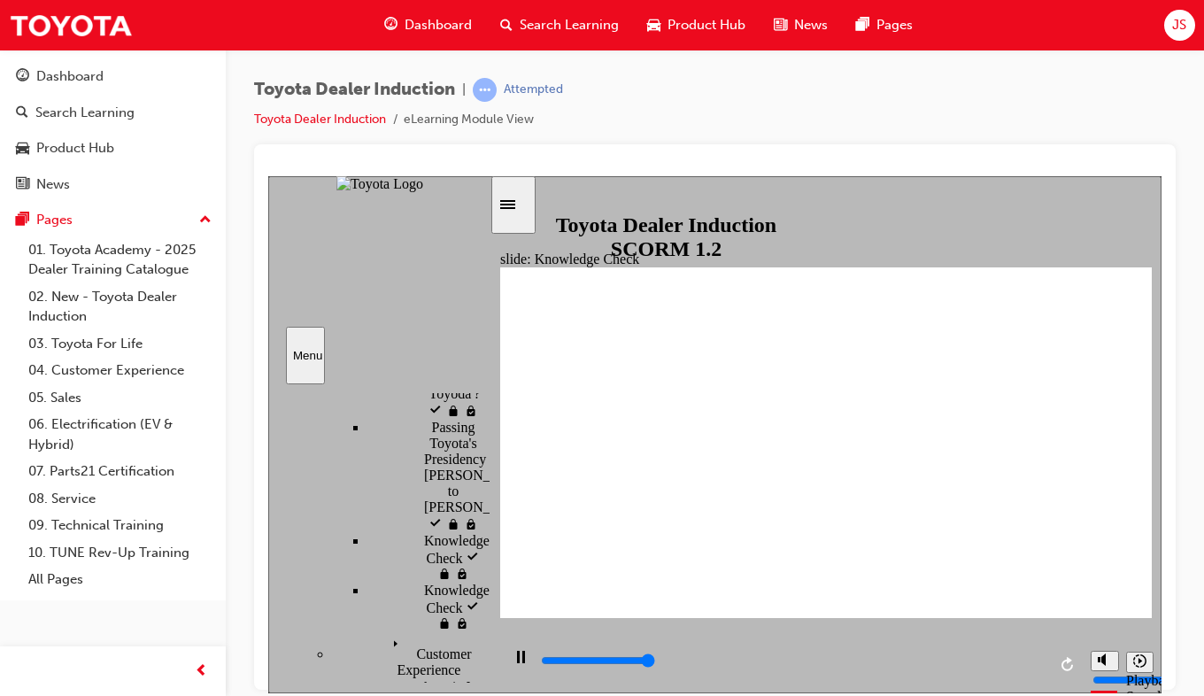
type input "5000"
type input "moved"
type input "6500"
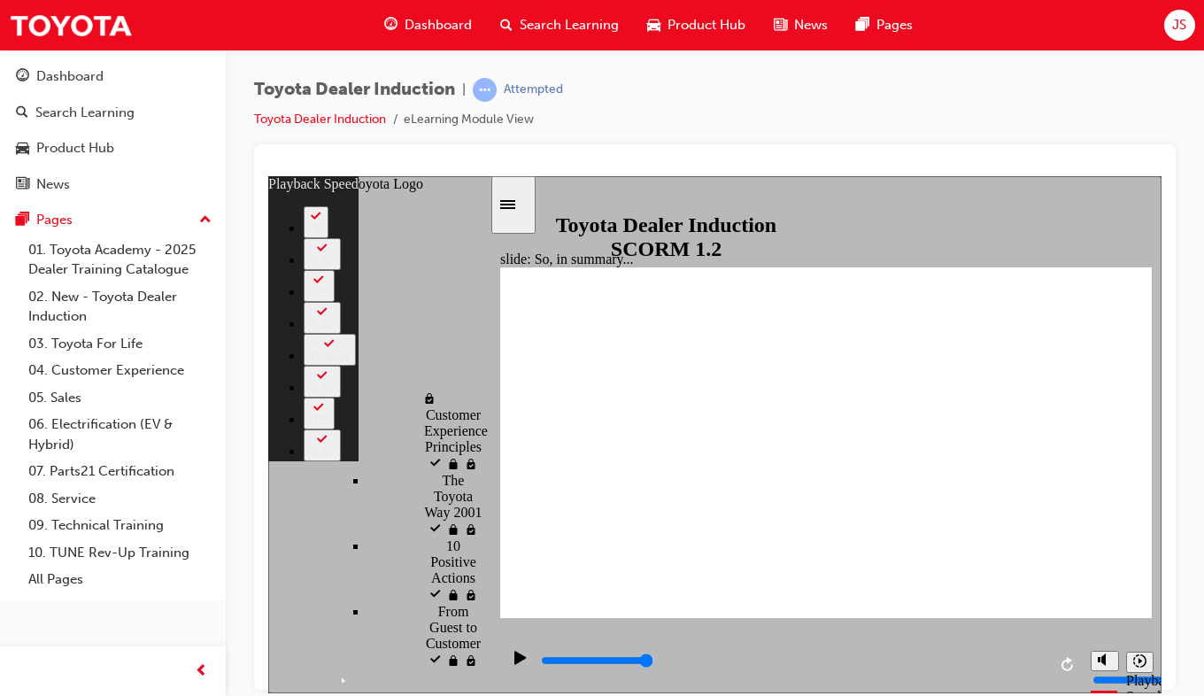
scroll to position [1044, 7]
type input "128"
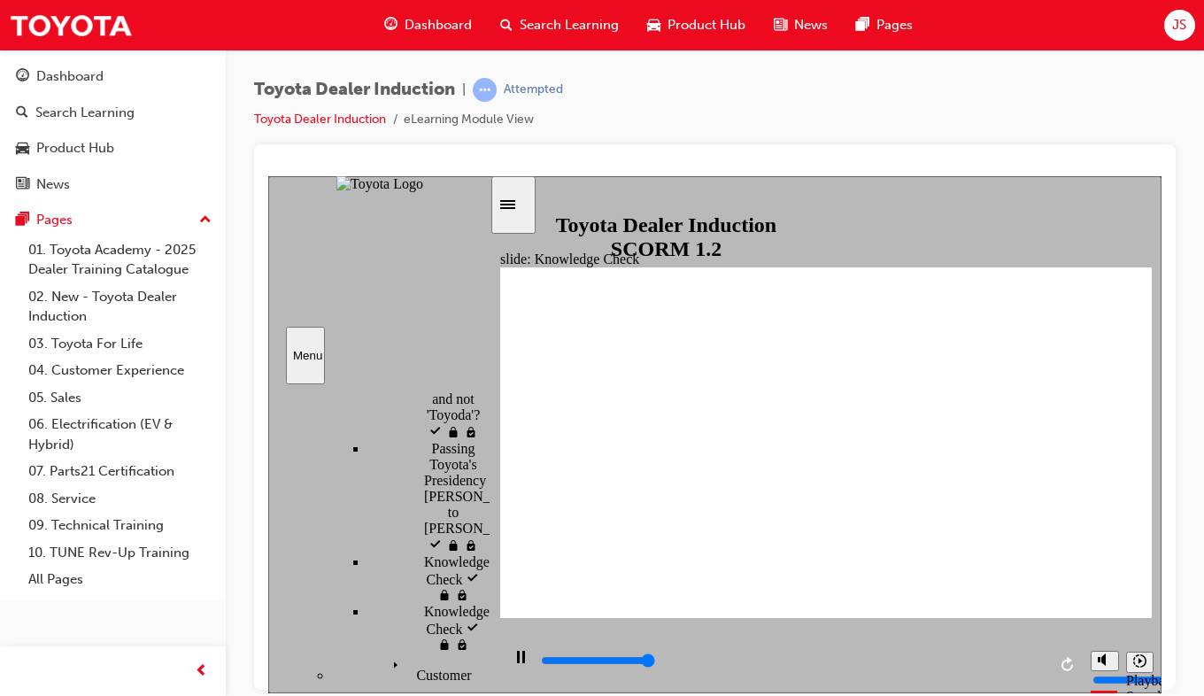
type input "5000"
radio input "true"
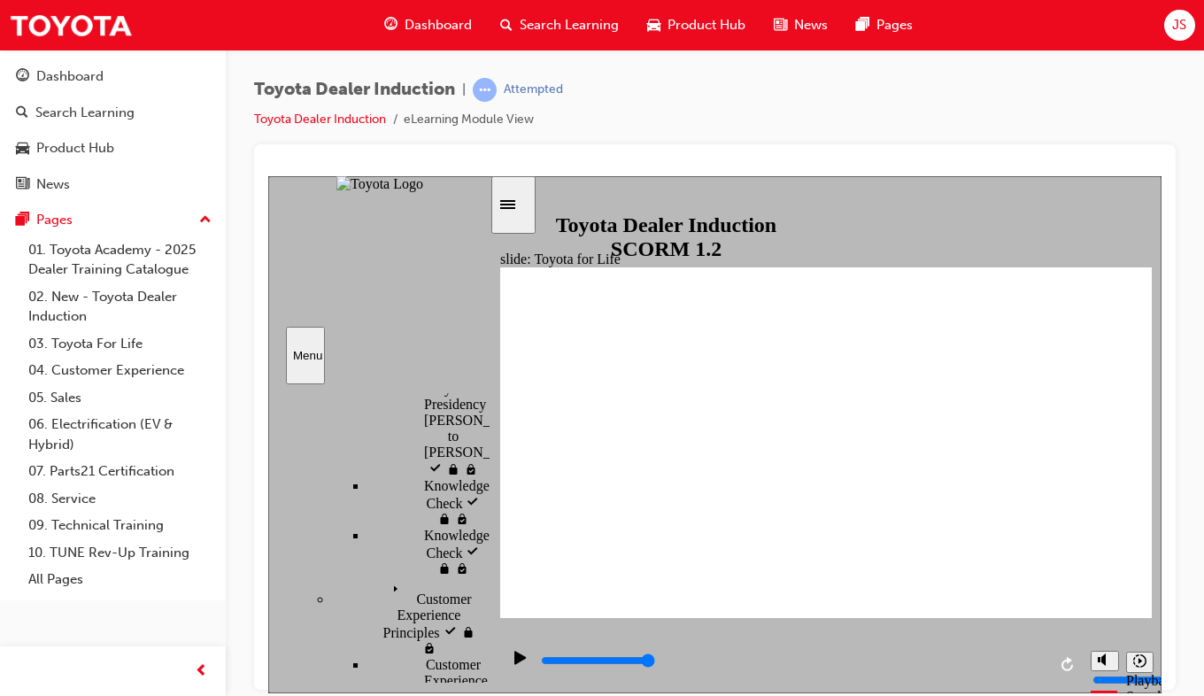
scroll to position [806, 7]
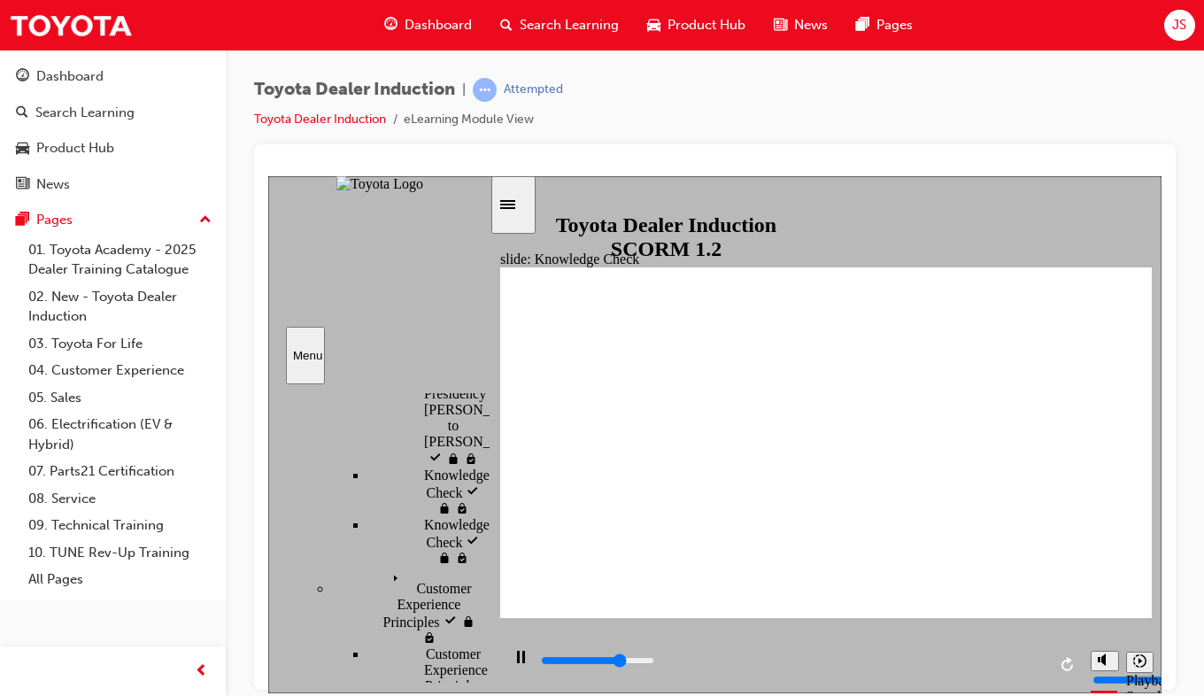
type input "3600"
radio input "true"
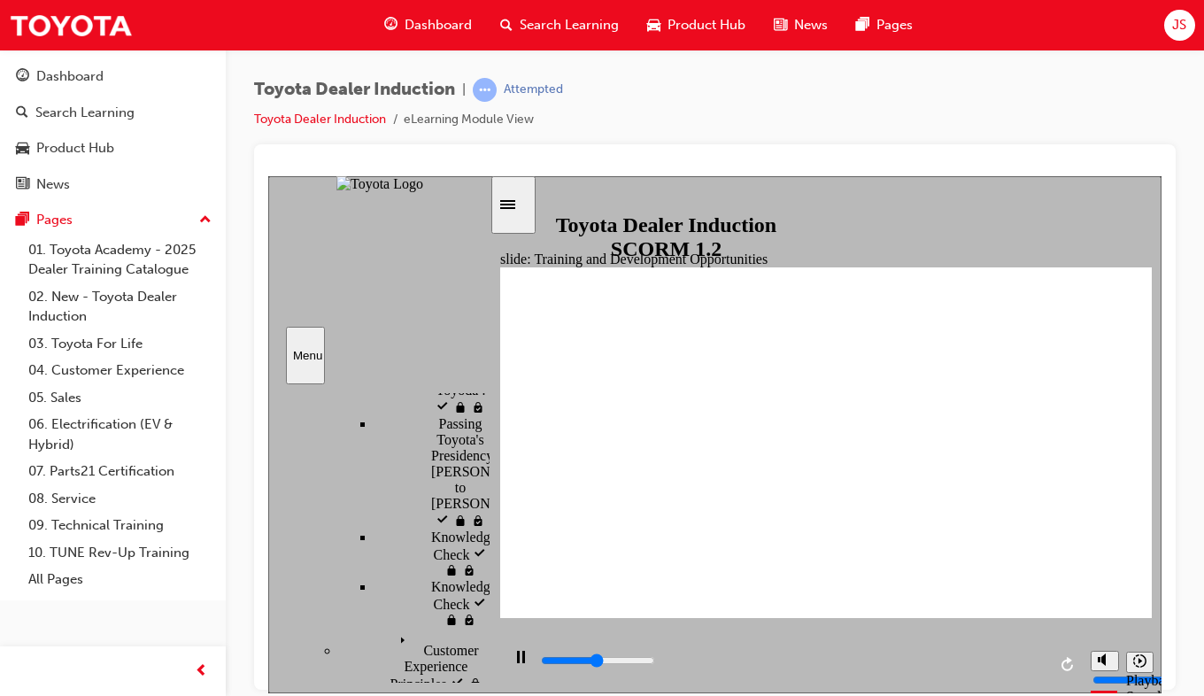
scroll to position [743, 0]
type input "5000"
radio input "true"
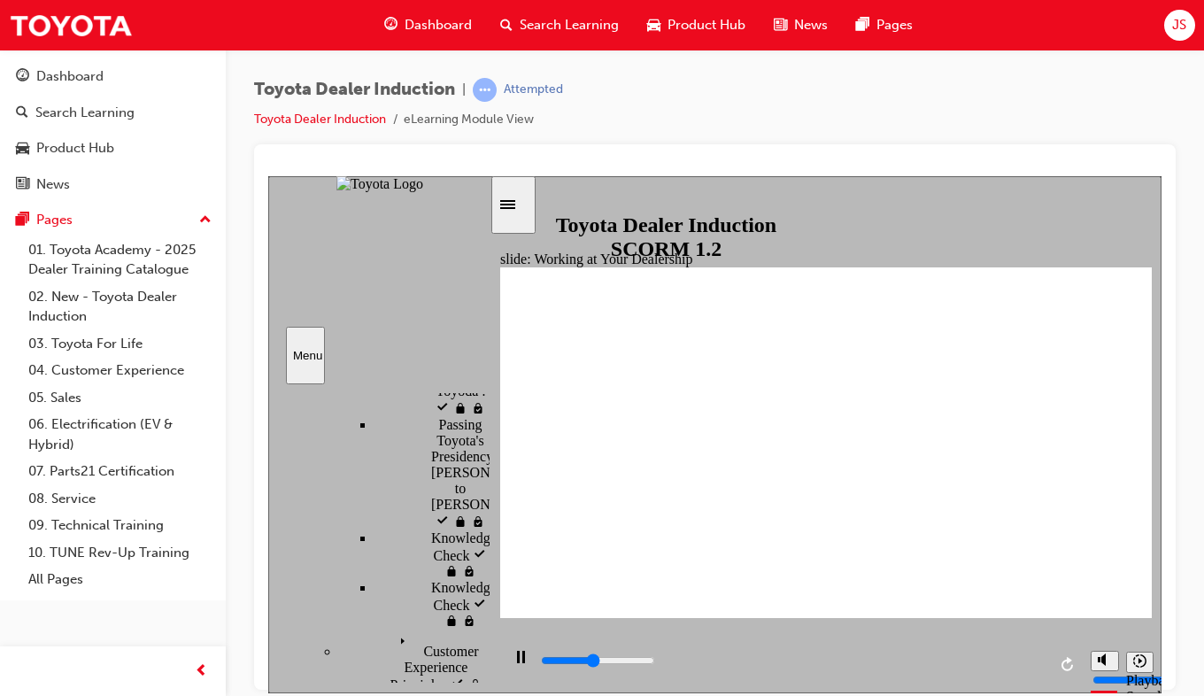
type input "1500"
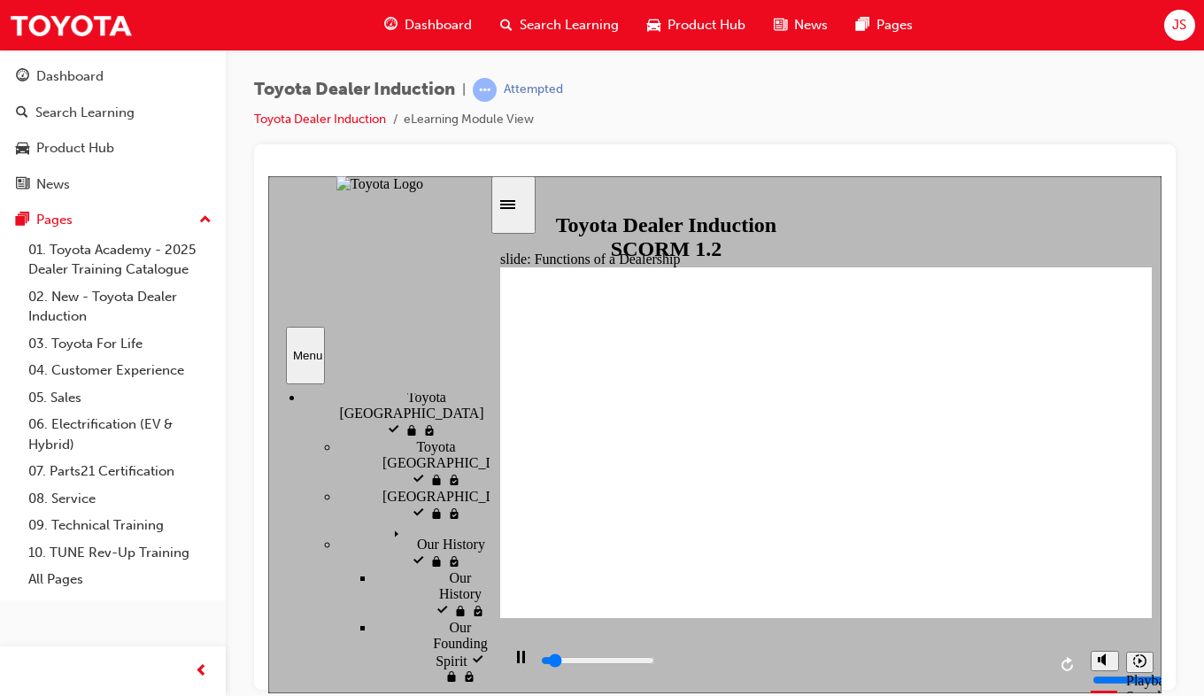
scroll to position [324, 0]
drag, startPoint x: 408, startPoint y: 589, endPoint x: 381, endPoint y: 593, distance: 27.8
type input "5000"
radio input "true"
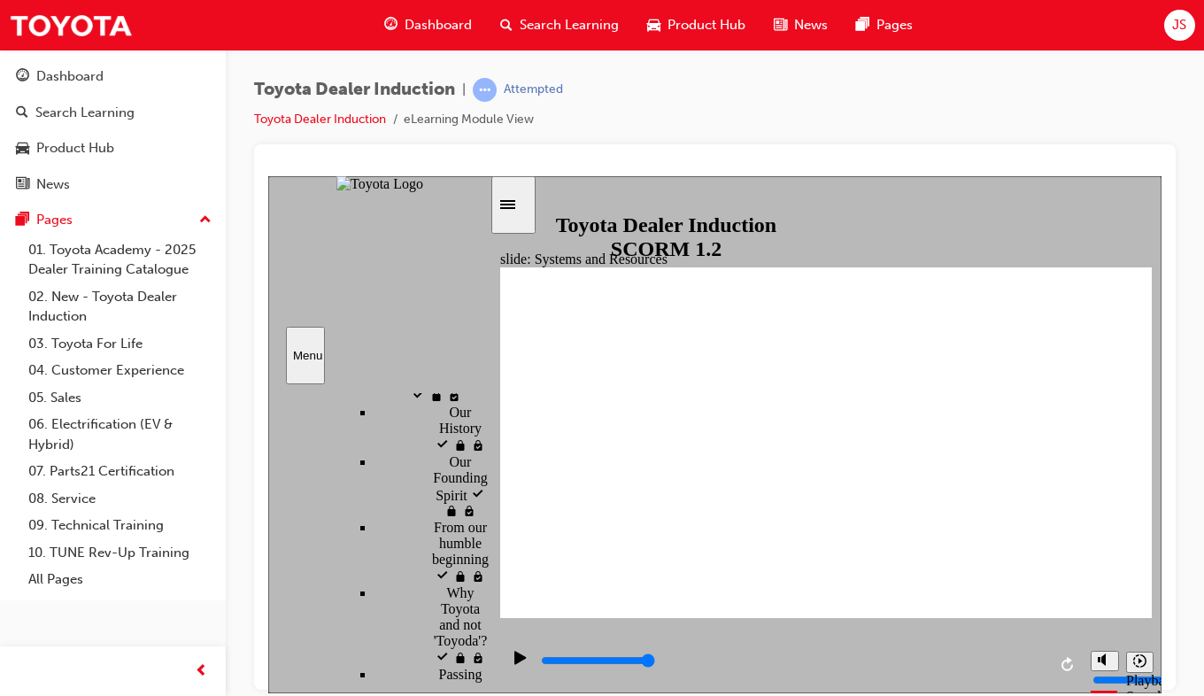
scroll to position [498, 0]
drag, startPoint x: 406, startPoint y: 585, endPoint x: 365, endPoint y: 596, distance: 42.1
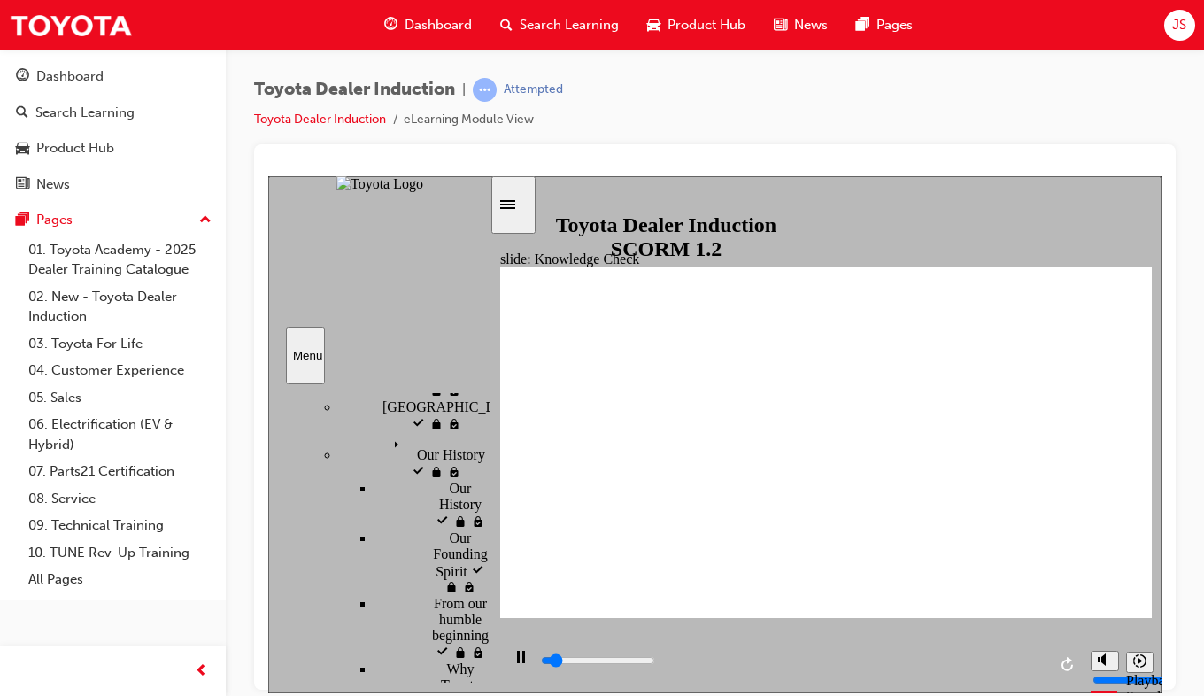
type input "5000"
type input "T"
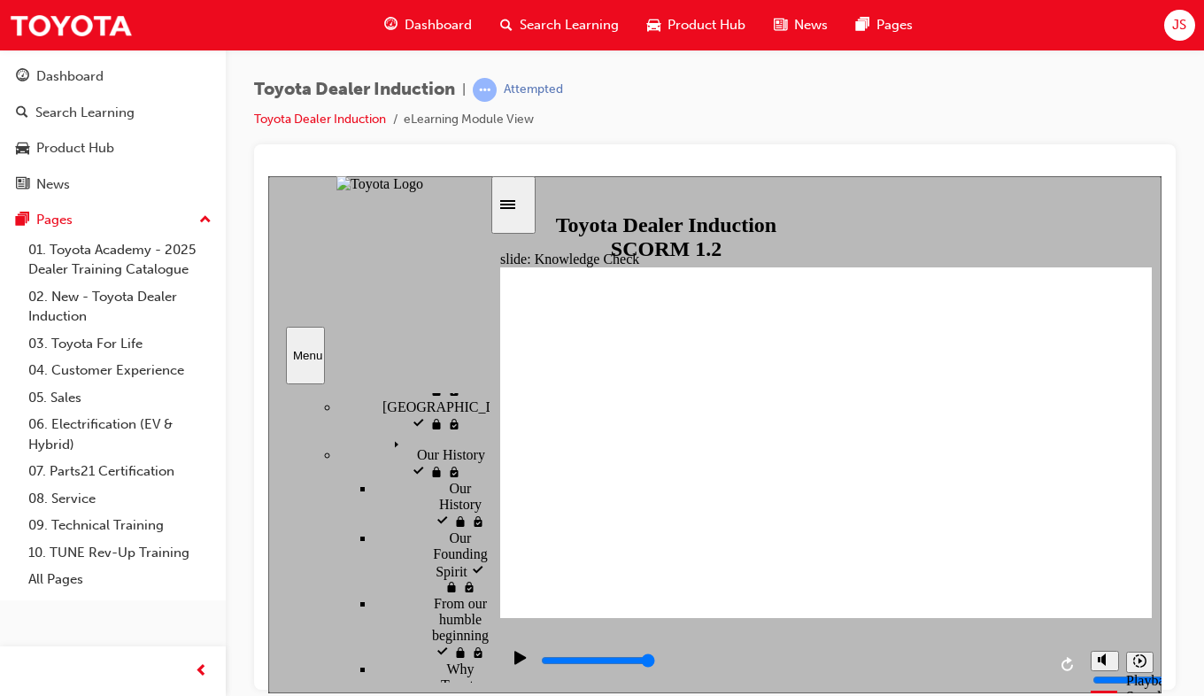
type input "To"
type input "Toy"
type input "Toyo"
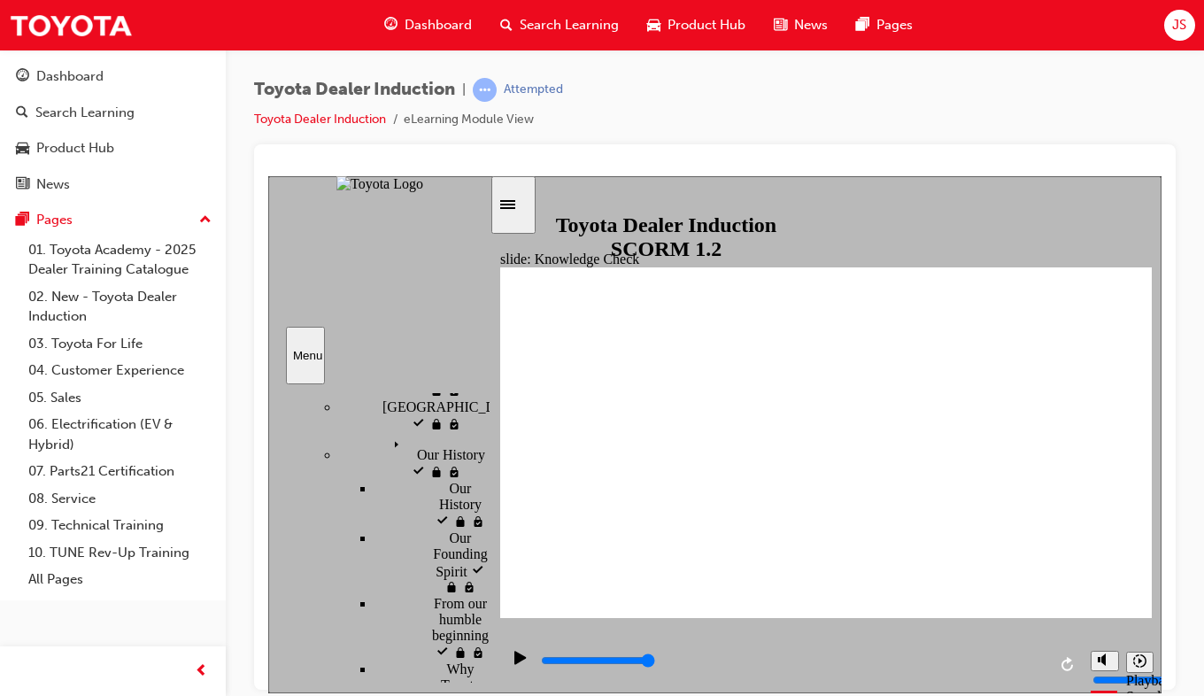
type input "Toyo"
type input "Toyot"
type input "Toyota"
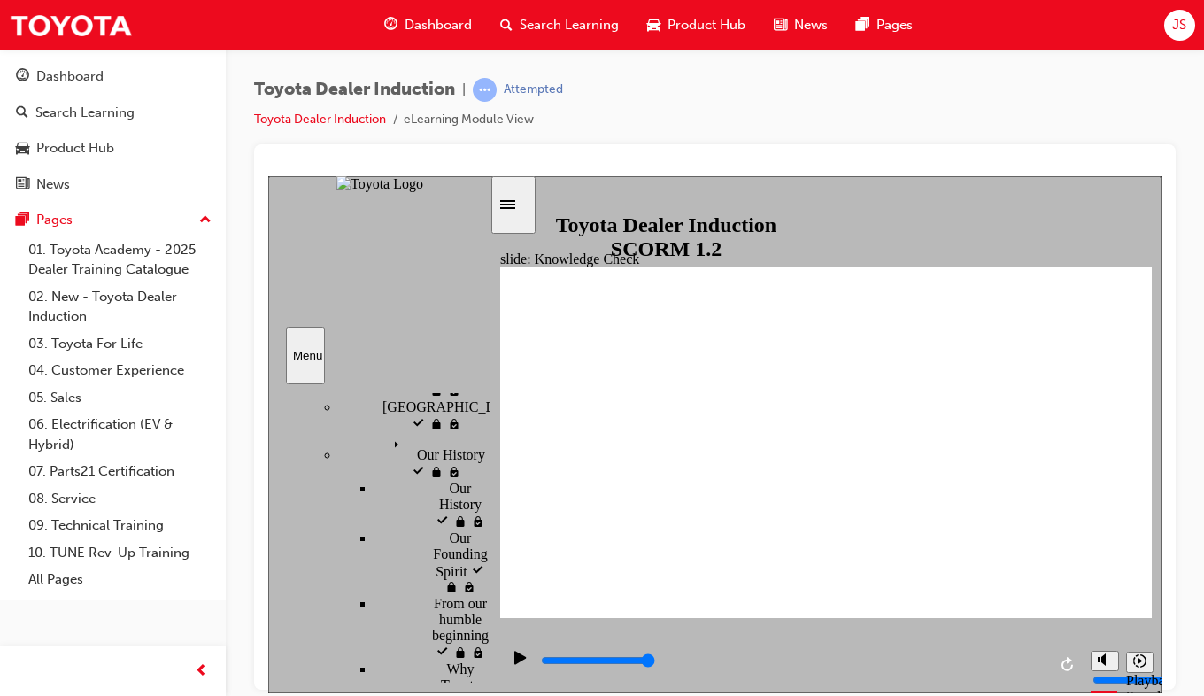
type input "Toyota"
type input "Toyota S"
type input "Toyota So"
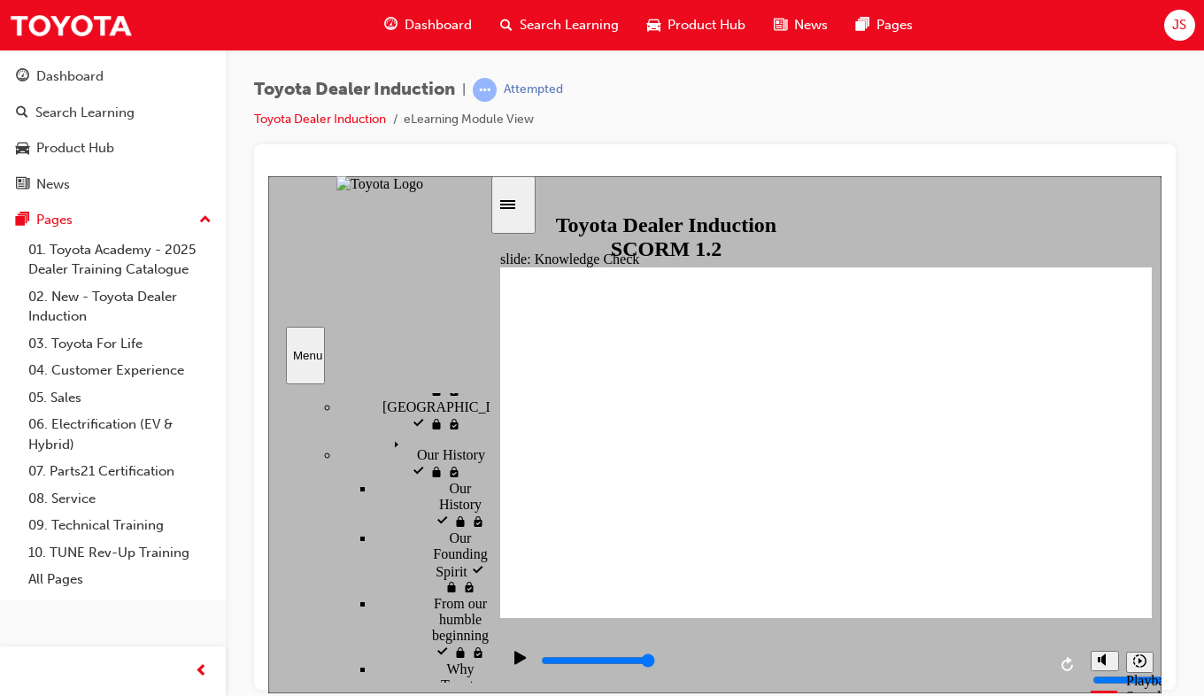
type input "Toyota So"
type input "Toyota Sou"
type input "Toyota Sour"
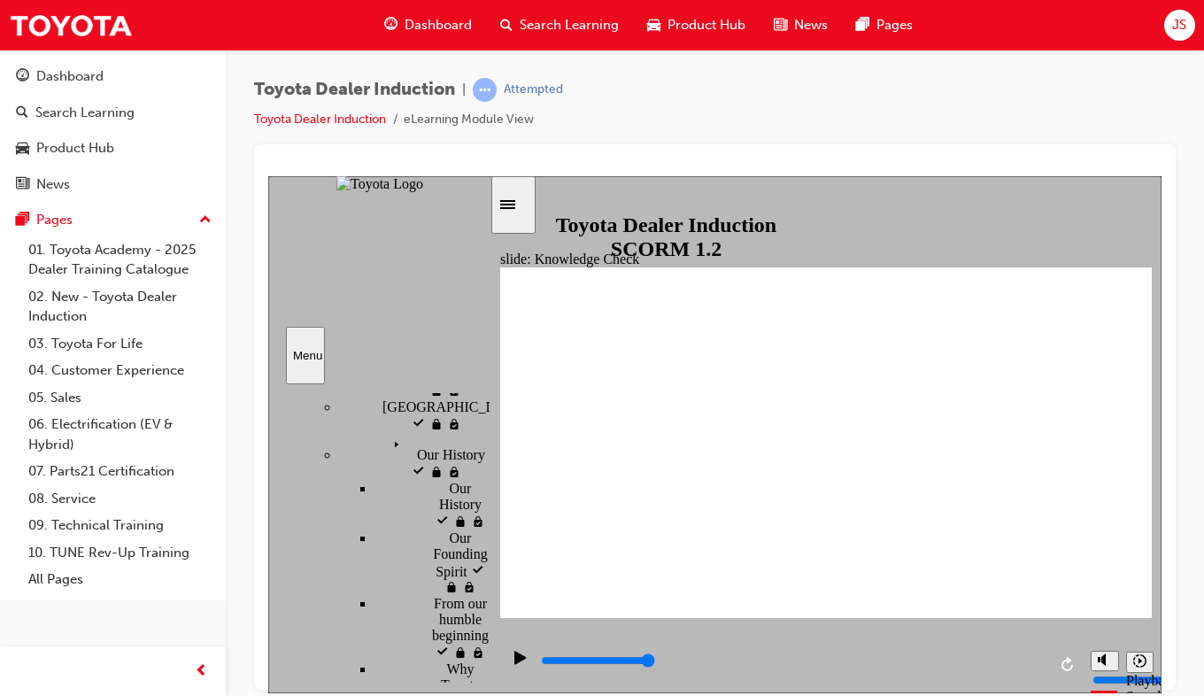
type input "Toyota Sourc"
type input "Toyota Source"
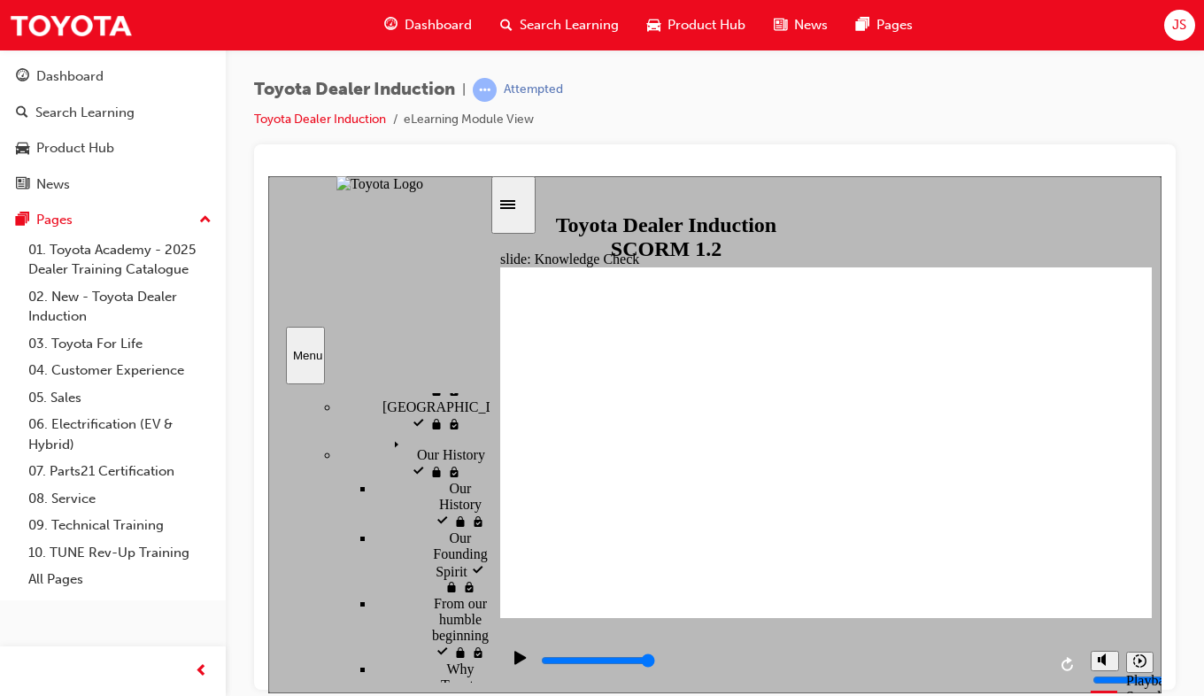
type input "Toyota Source"
type input "5000"
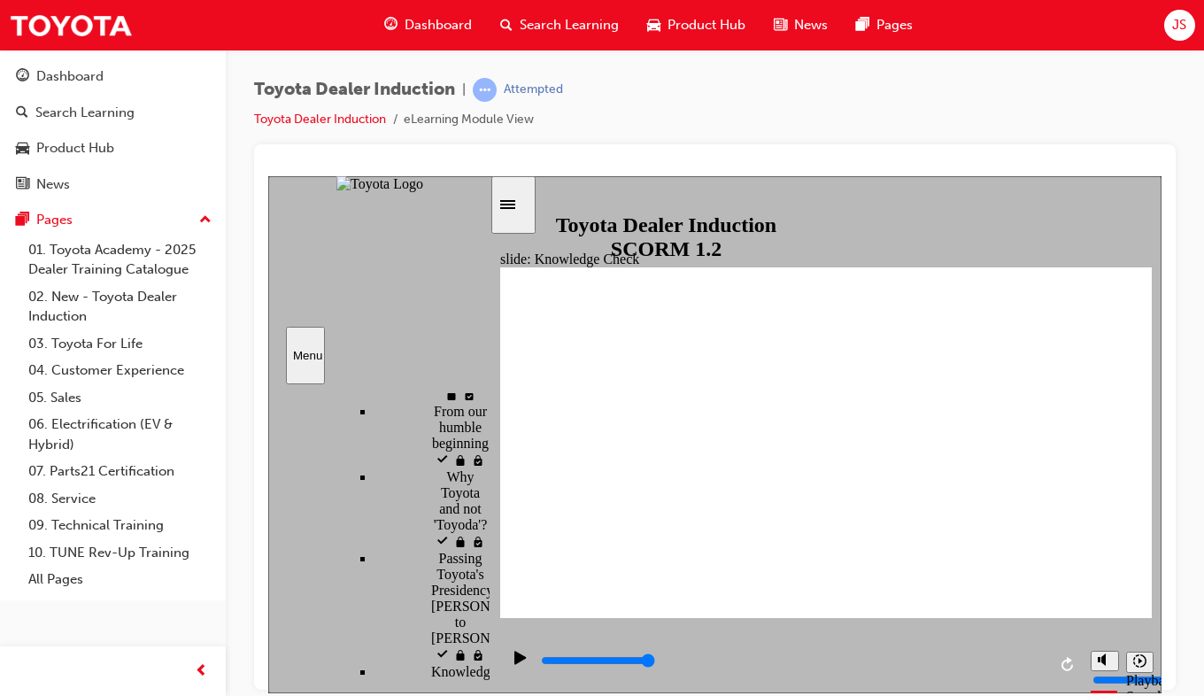
checkbox input "true"
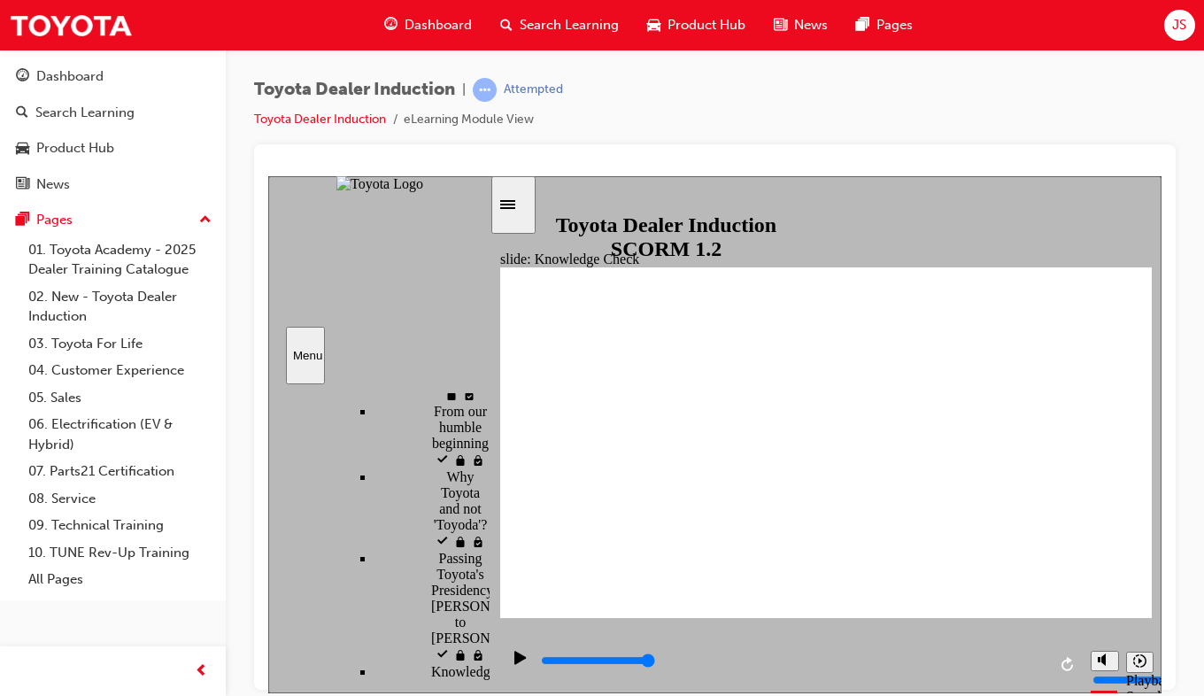
checkbox input "true"
type input "4200"
radio input "true"
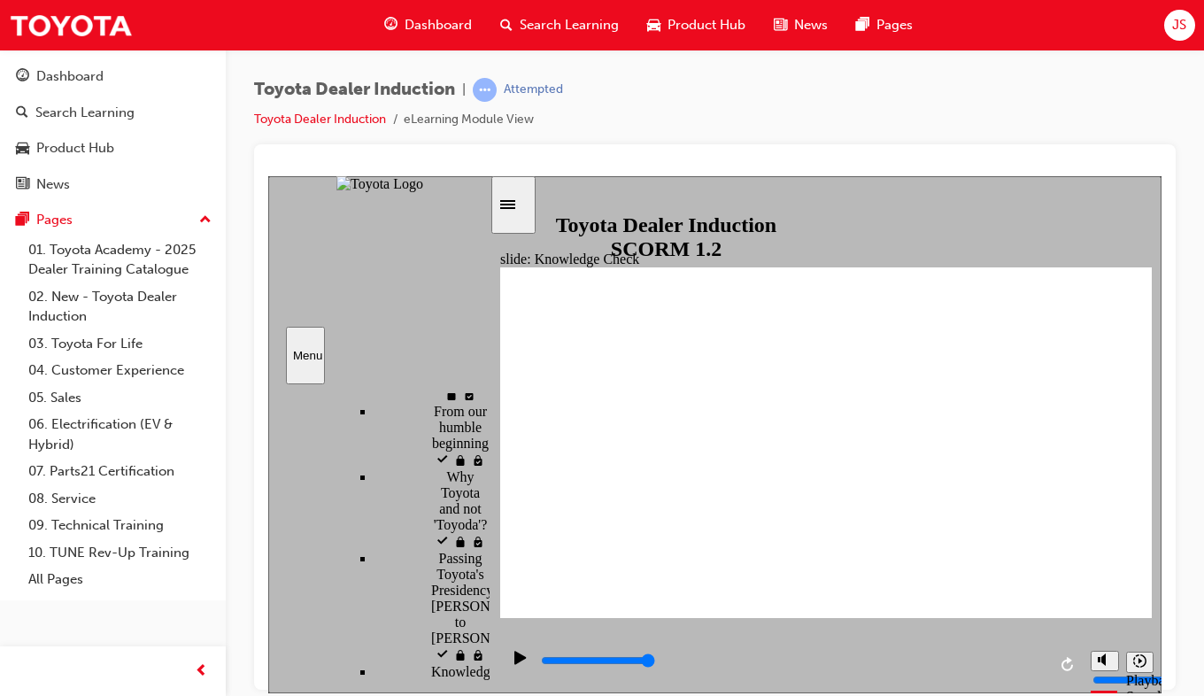
type input "4200"
checkbox input "true"
type input "5000"
checkbox input "true"
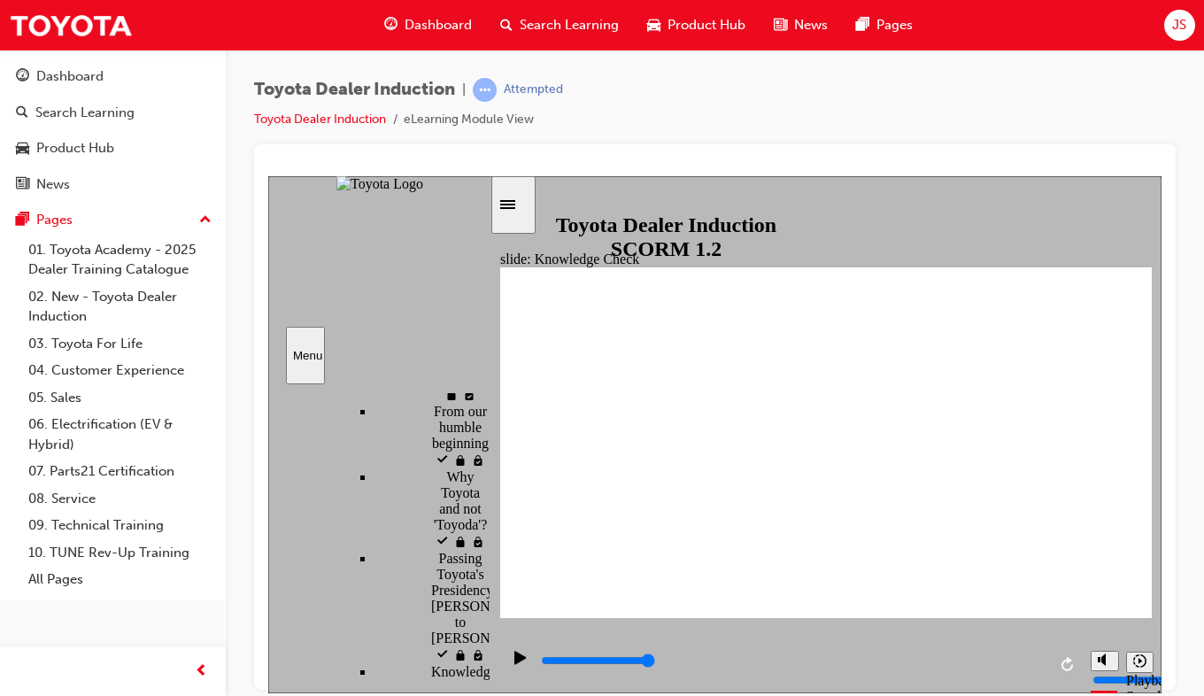
checkbox input "true"
type input "2800"
checkbox input "true"
type input "3900"
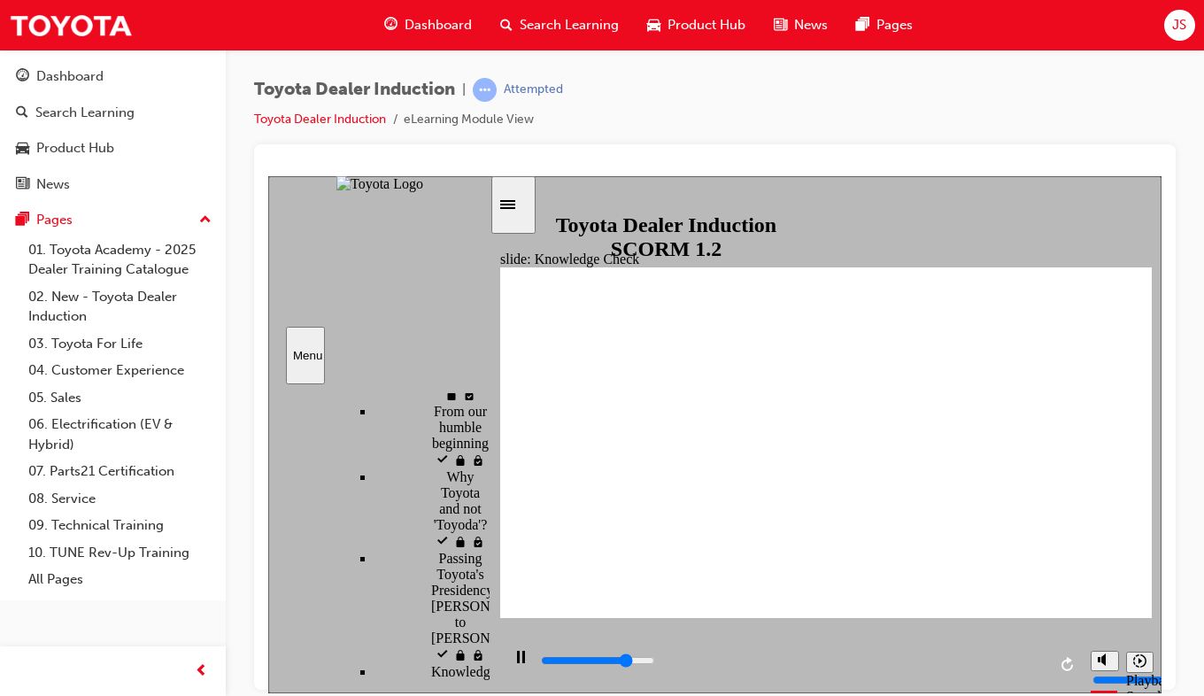
checkbox input "true"
type input "4900"
checkbox input "true"
type input "5000"
checkbox input "true"
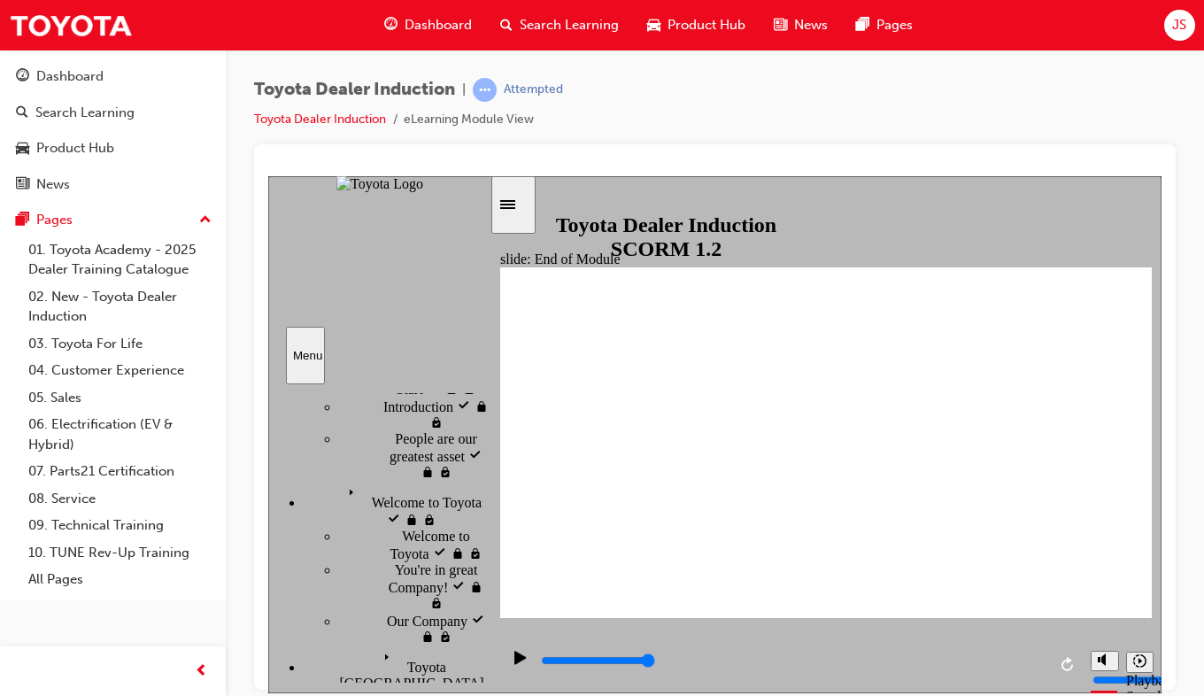
scroll to position [0, 0]
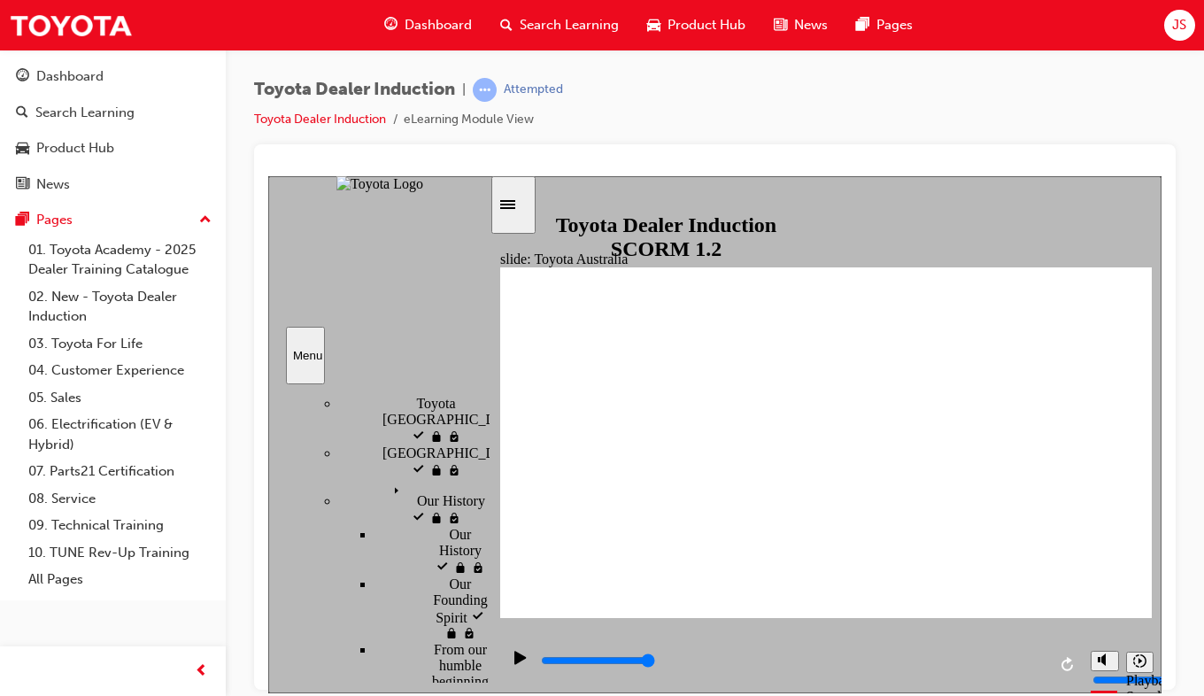
scroll to position [463, 0]
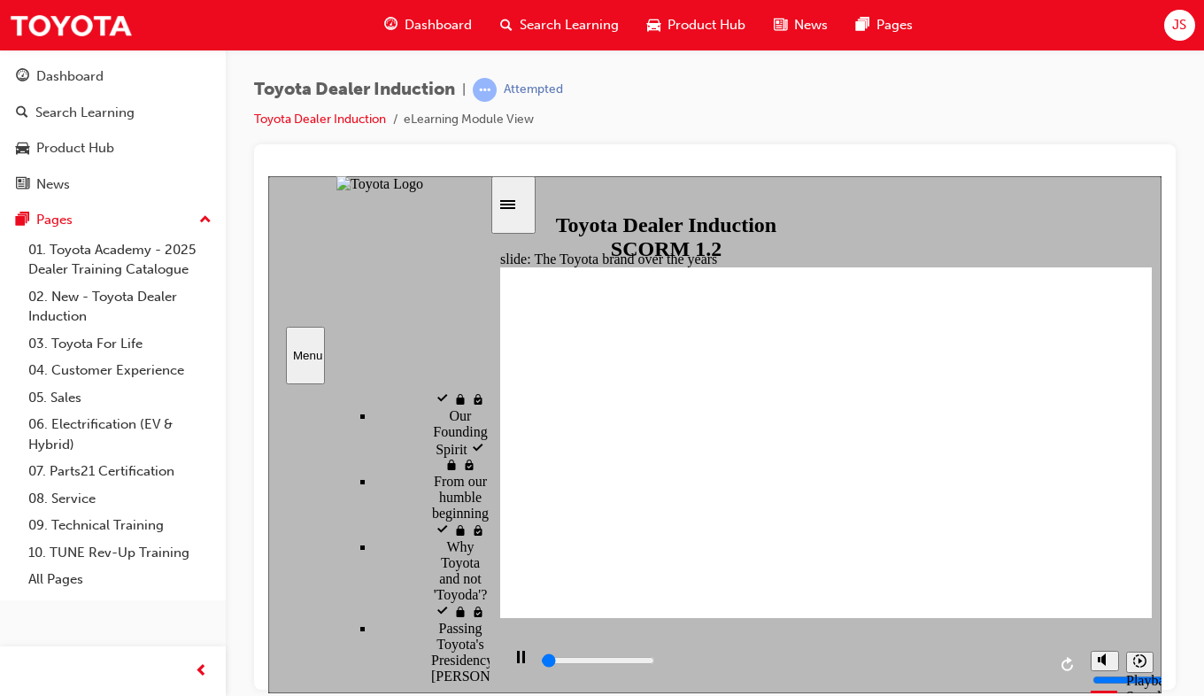
scroll to position [523, 0]
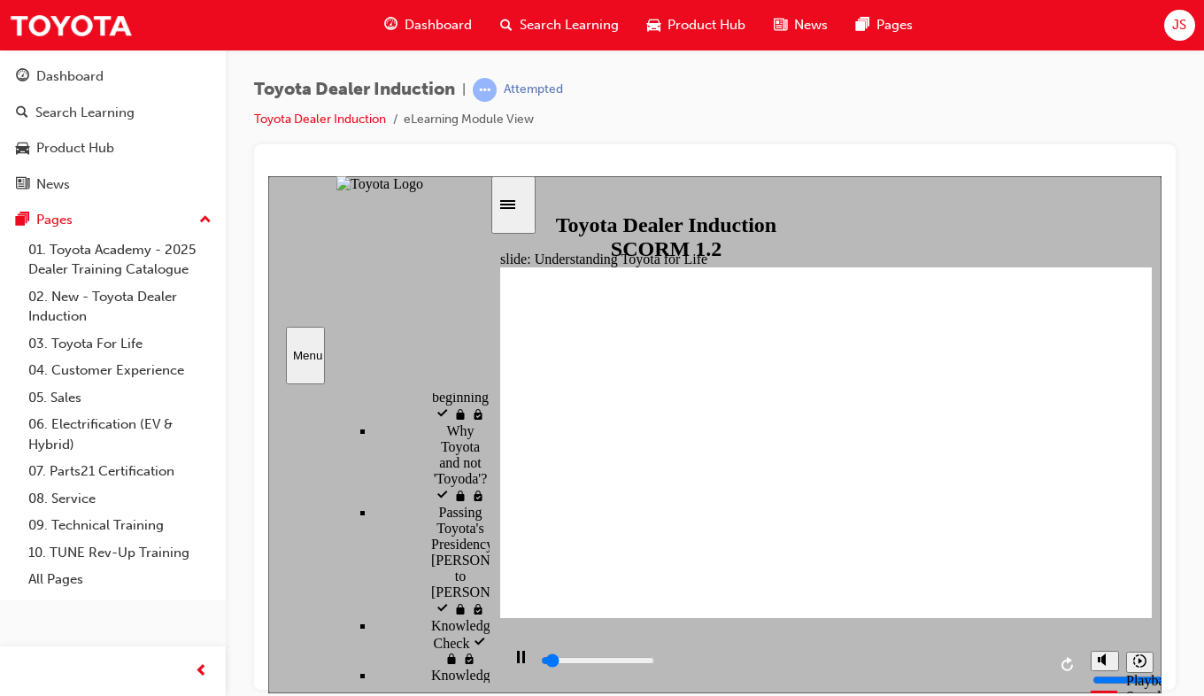
drag, startPoint x: 349, startPoint y: 591, endPoint x: 302, endPoint y: 621, distance: 55.8
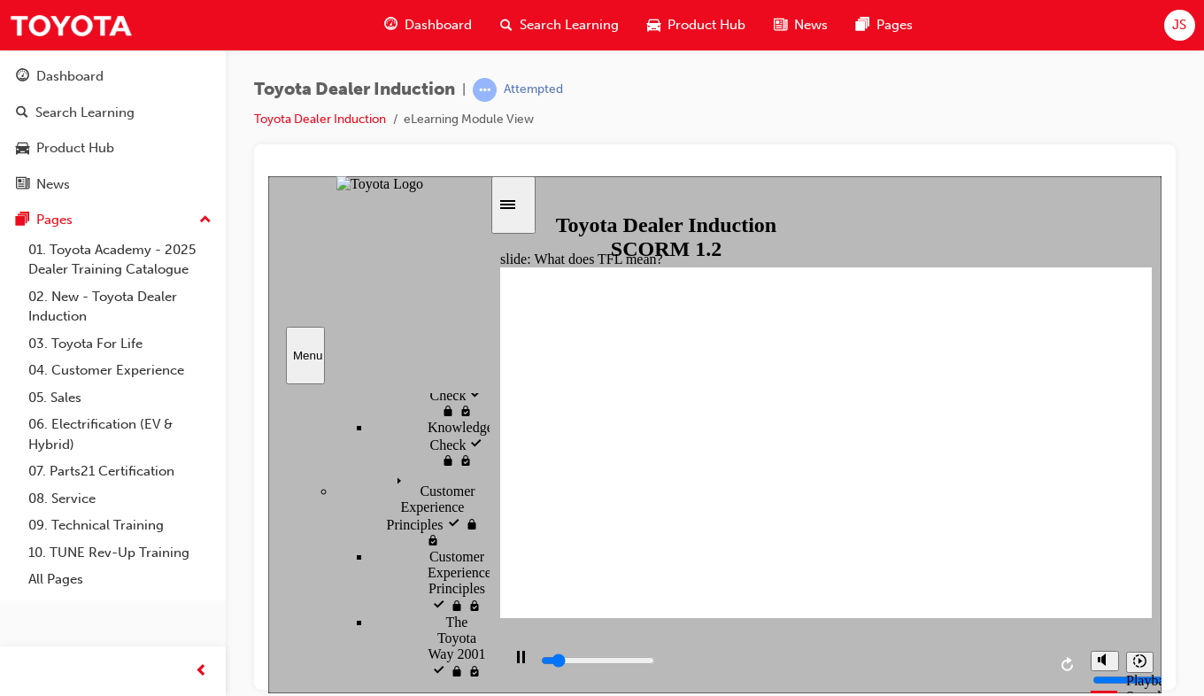
scroll to position [904, 4]
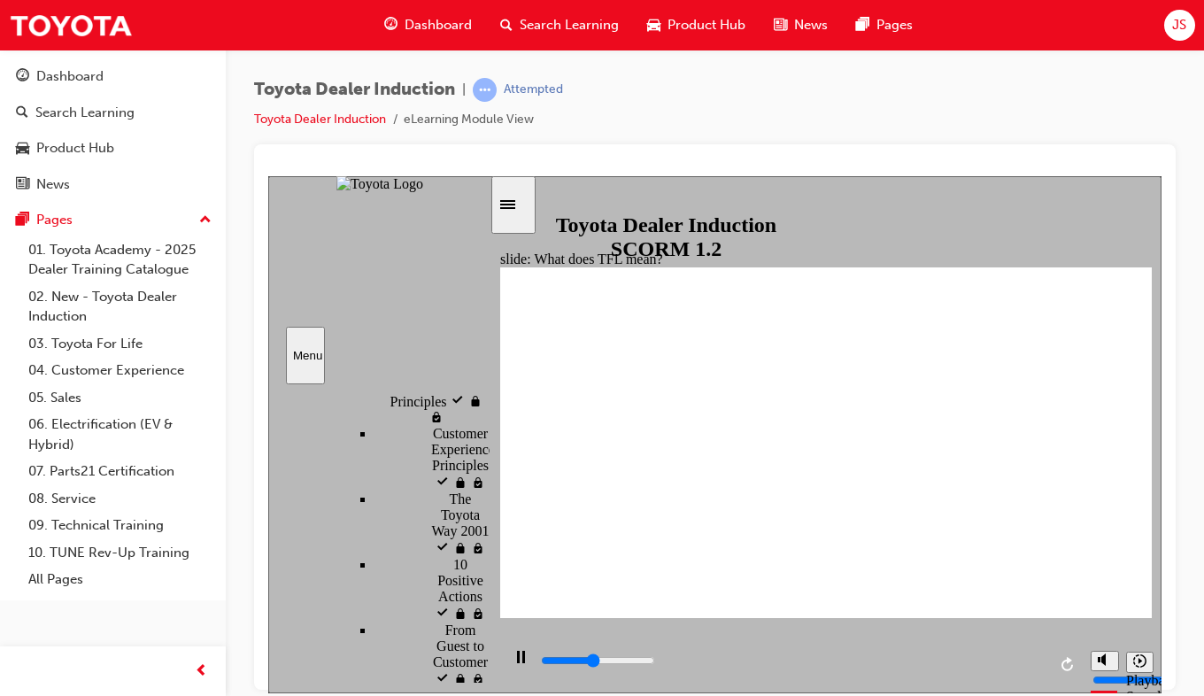
scroll to position [1027, 0]
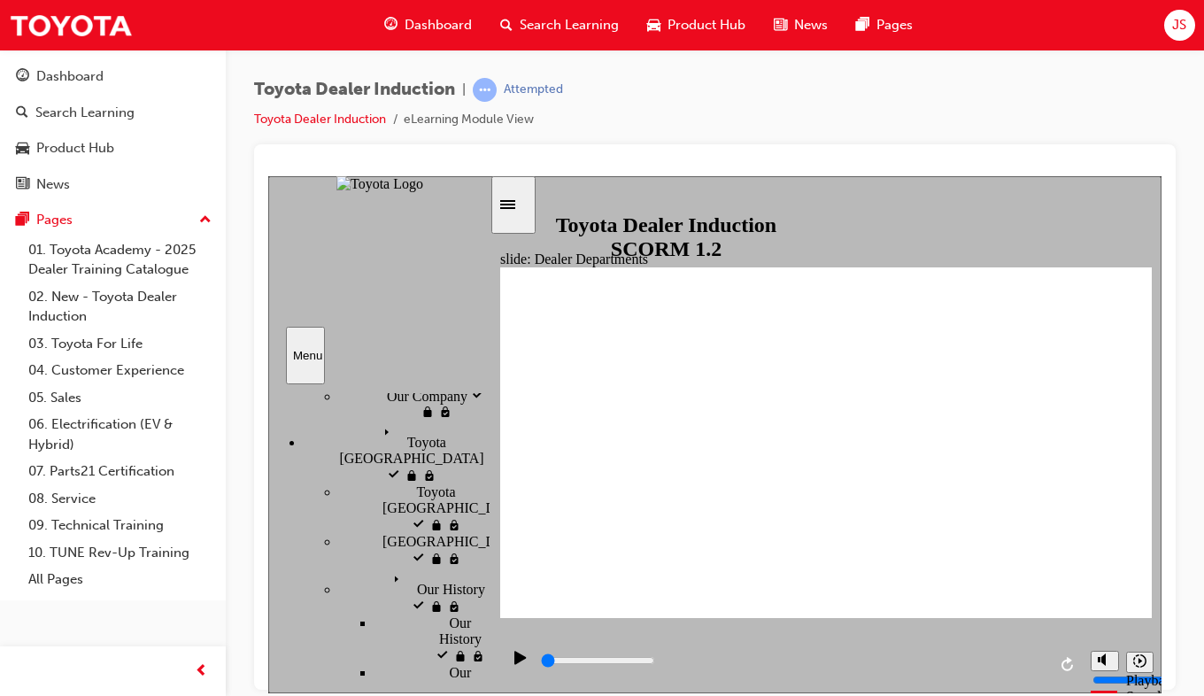
scroll to position [314, 0]
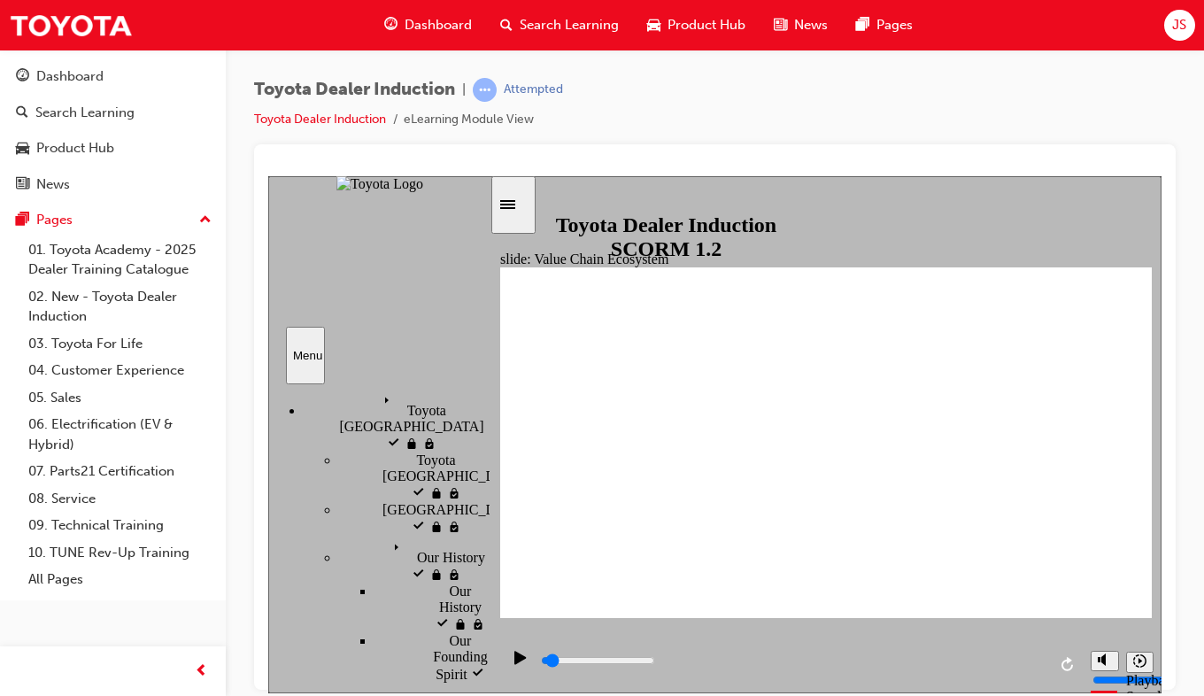
type input "2900"
radio input "true"
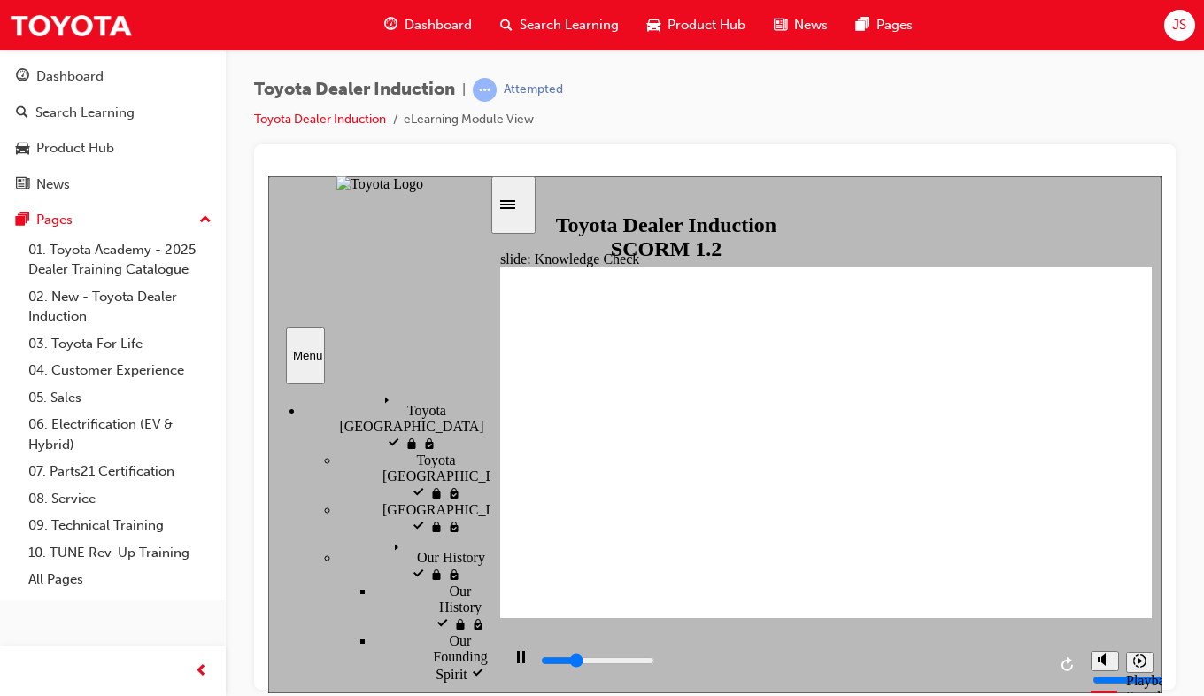
scroll to position [436, 0]
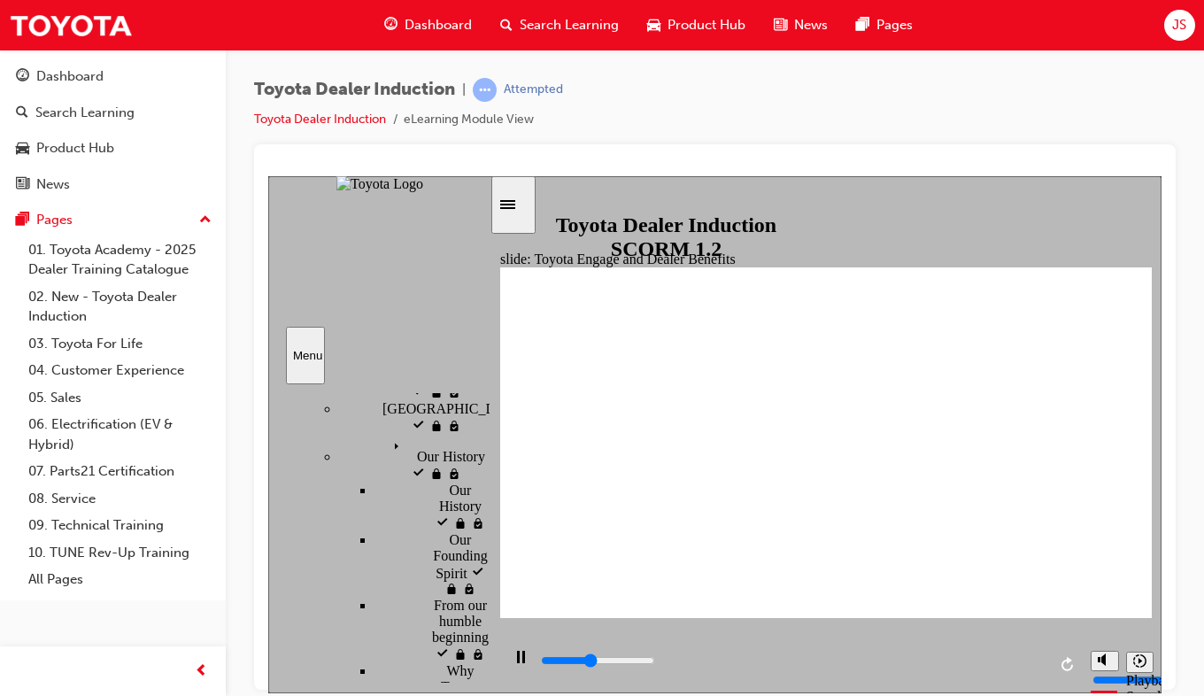
scroll to position [416, 0]
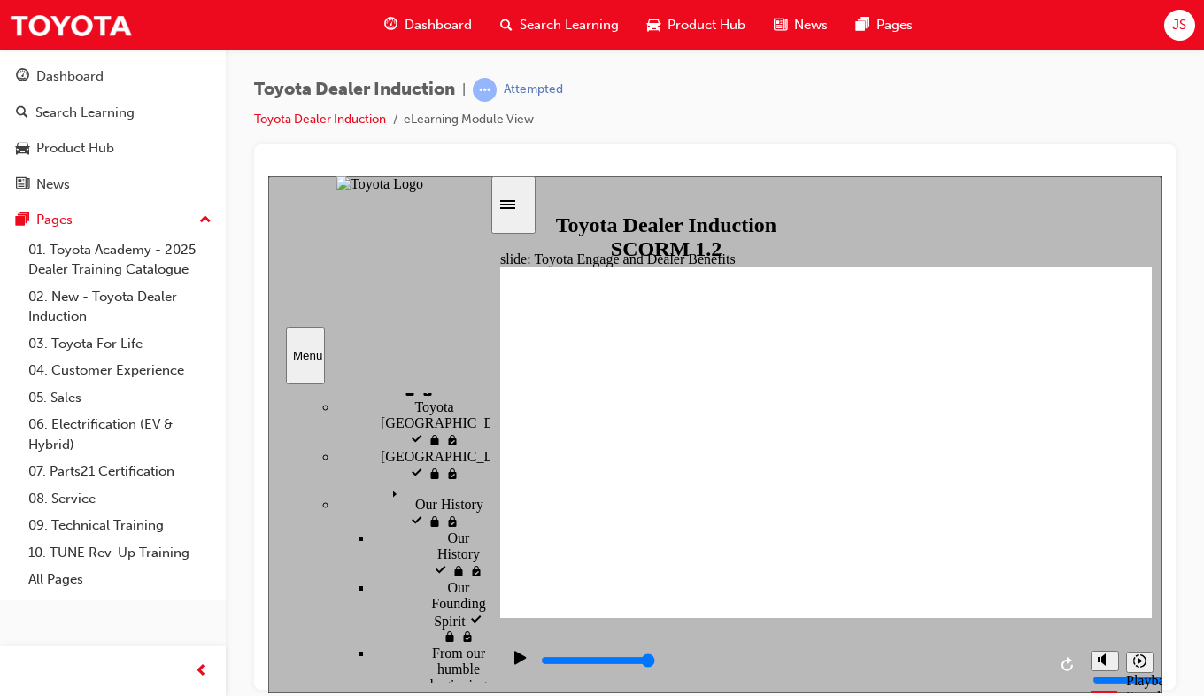
scroll to position [367, 2]
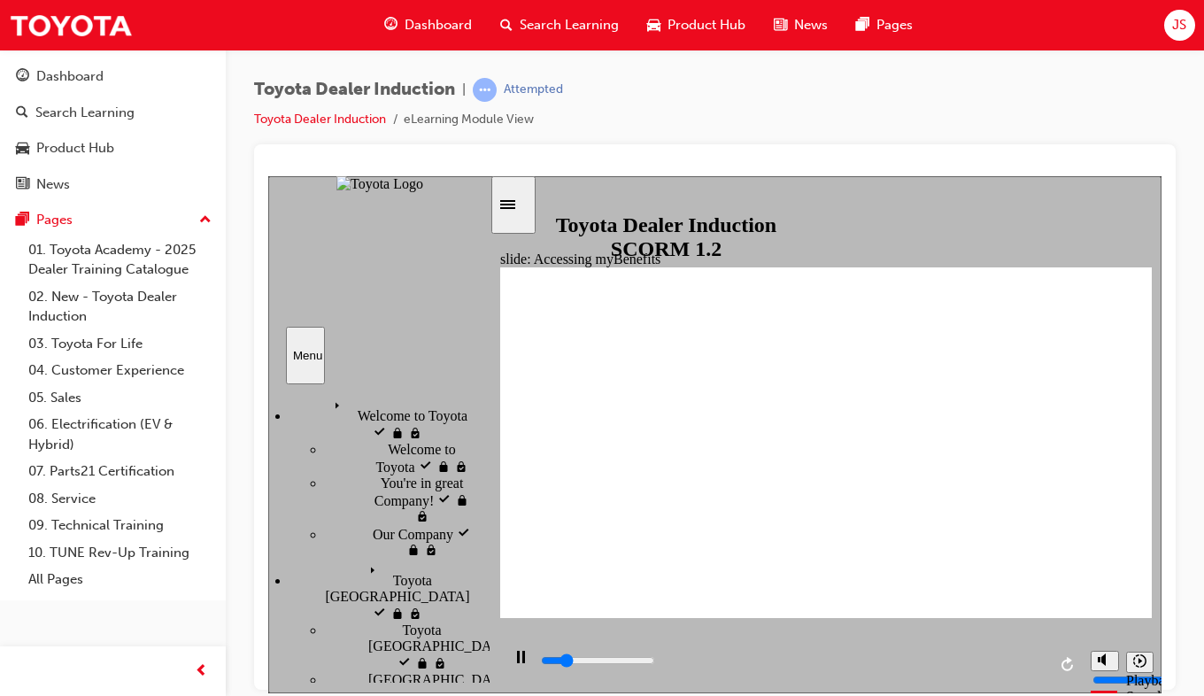
scroll to position [143, 14]
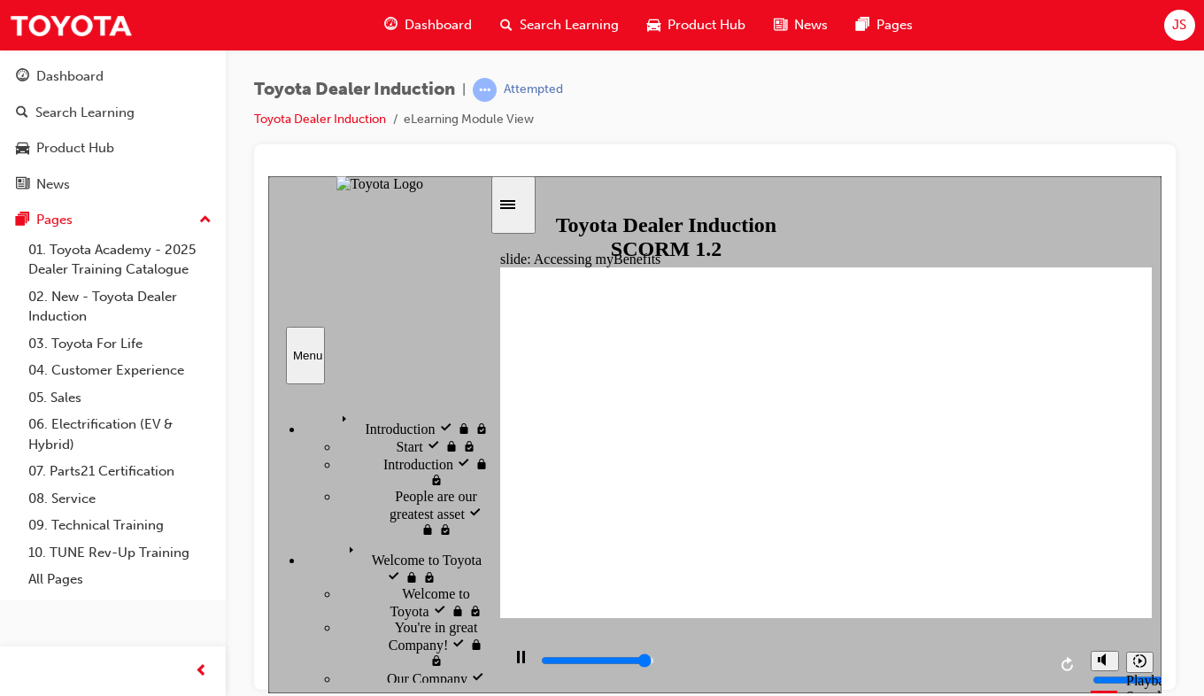
drag, startPoint x: 324, startPoint y: 630, endPoint x: 304, endPoint y: 632, distance: 20.4
drag, startPoint x: 304, startPoint y: 632, endPoint x: 293, endPoint y: 638, distance: 11.9
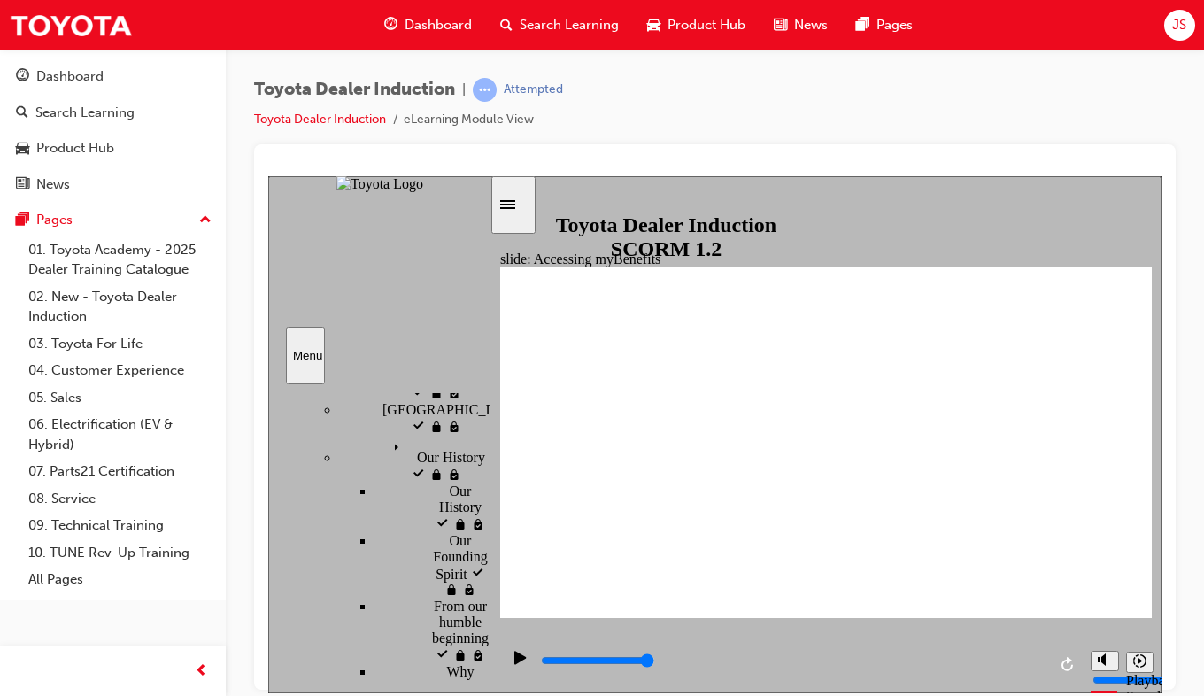
scroll to position [415, 0]
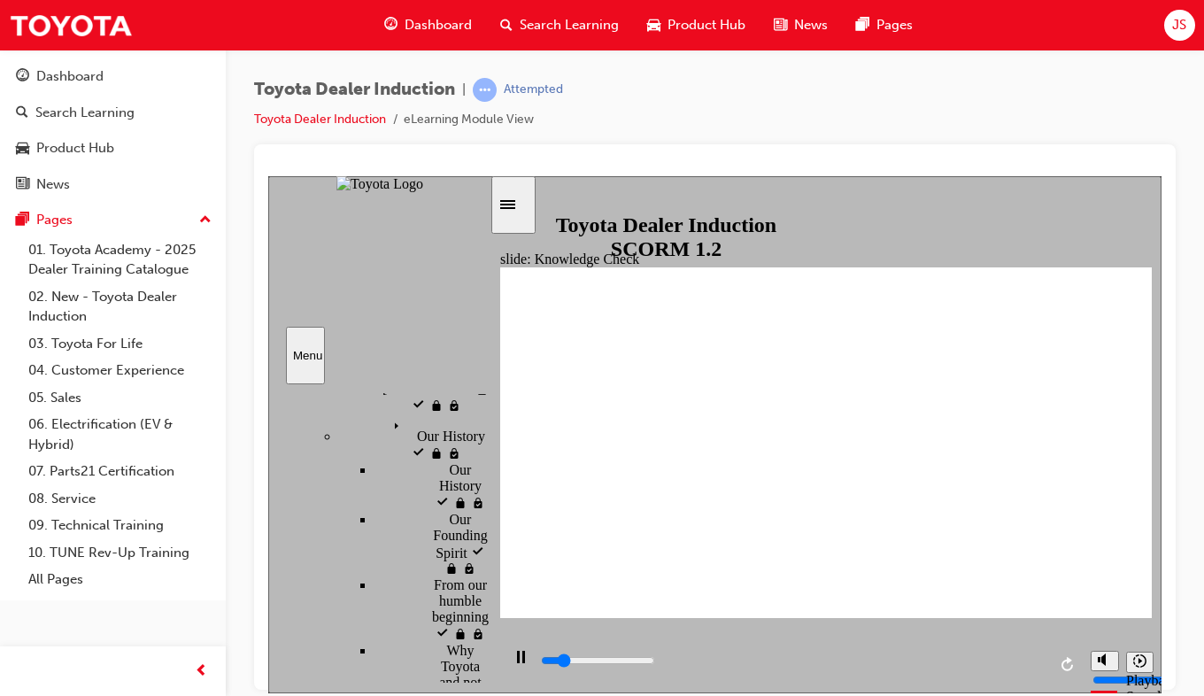
type input "800"
type input "Toyota Source"
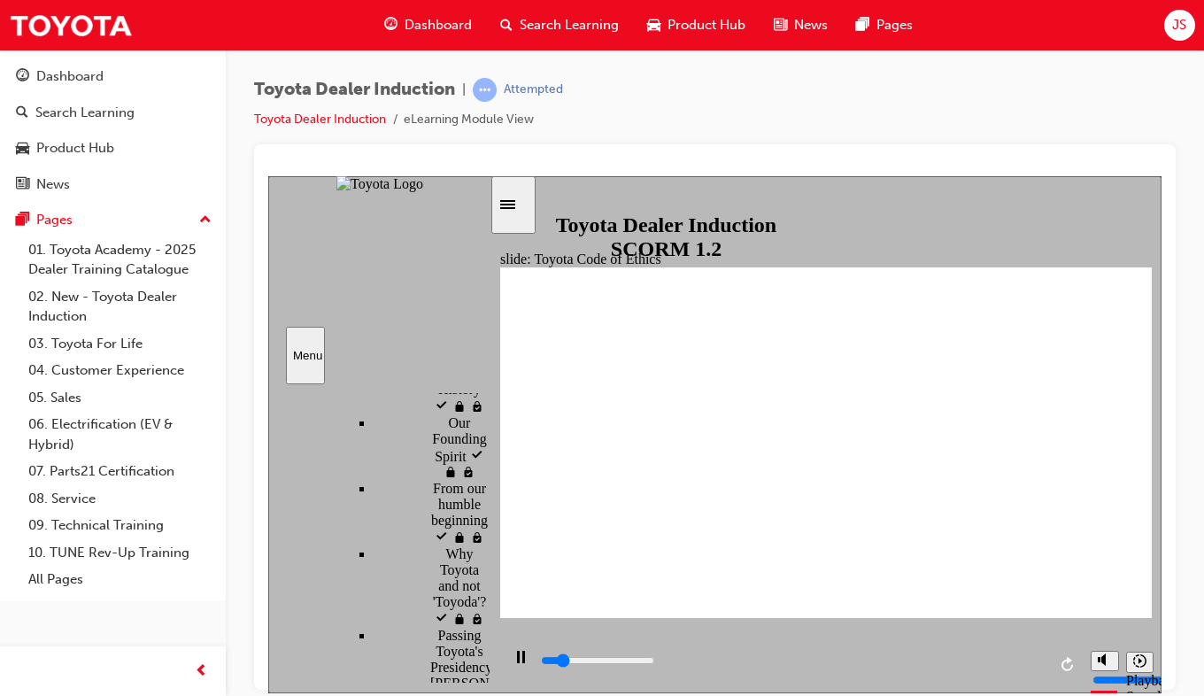
scroll to position [407, 1]
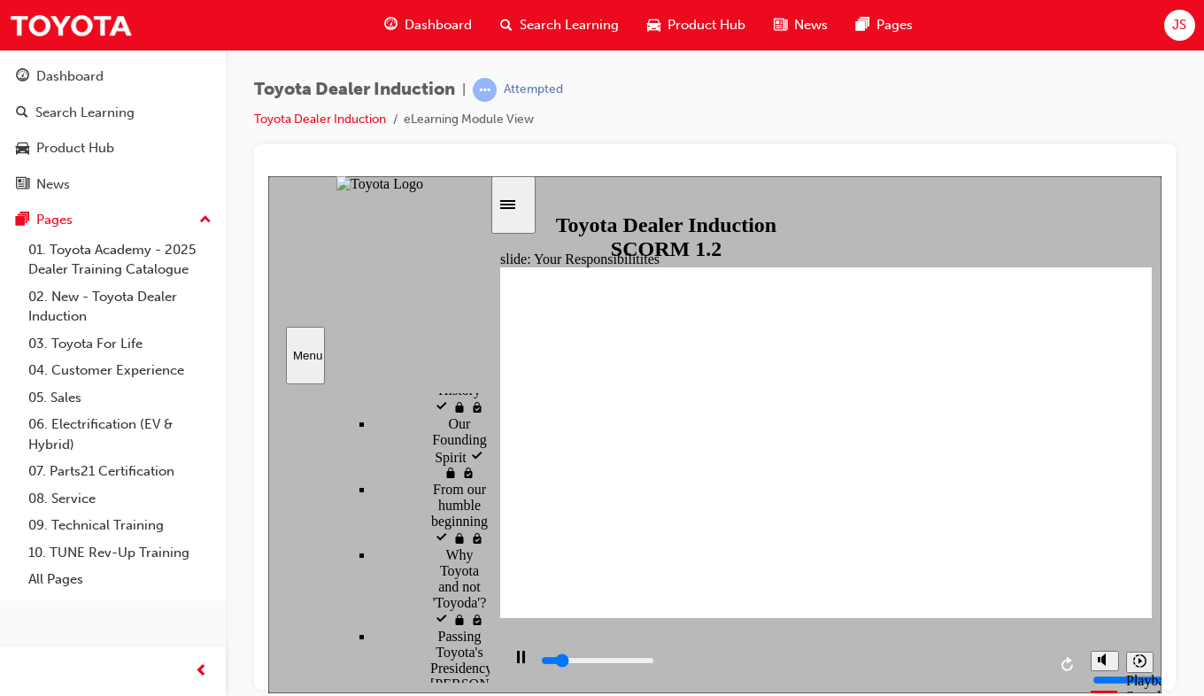
scroll to position [533, 1]
type input "5000"
checkbox input "true"
type input "5700"
checkbox input "true"
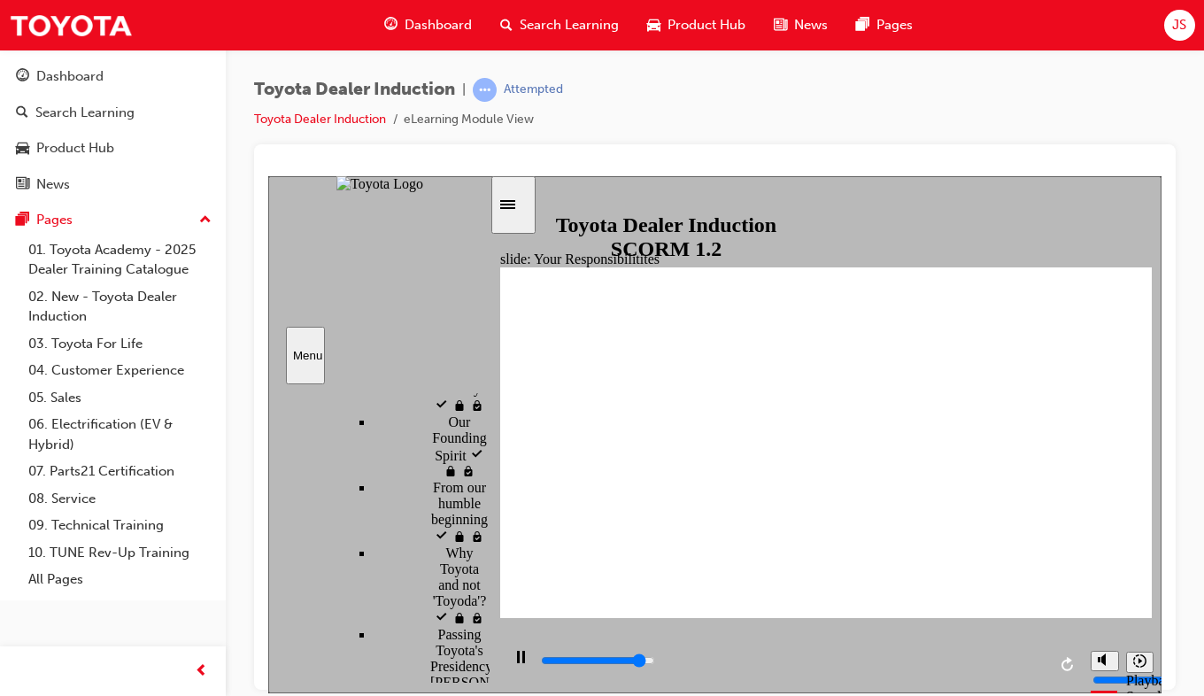
type input "7800"
checkbox input "true"
type input "8400"
checkbox input "true"
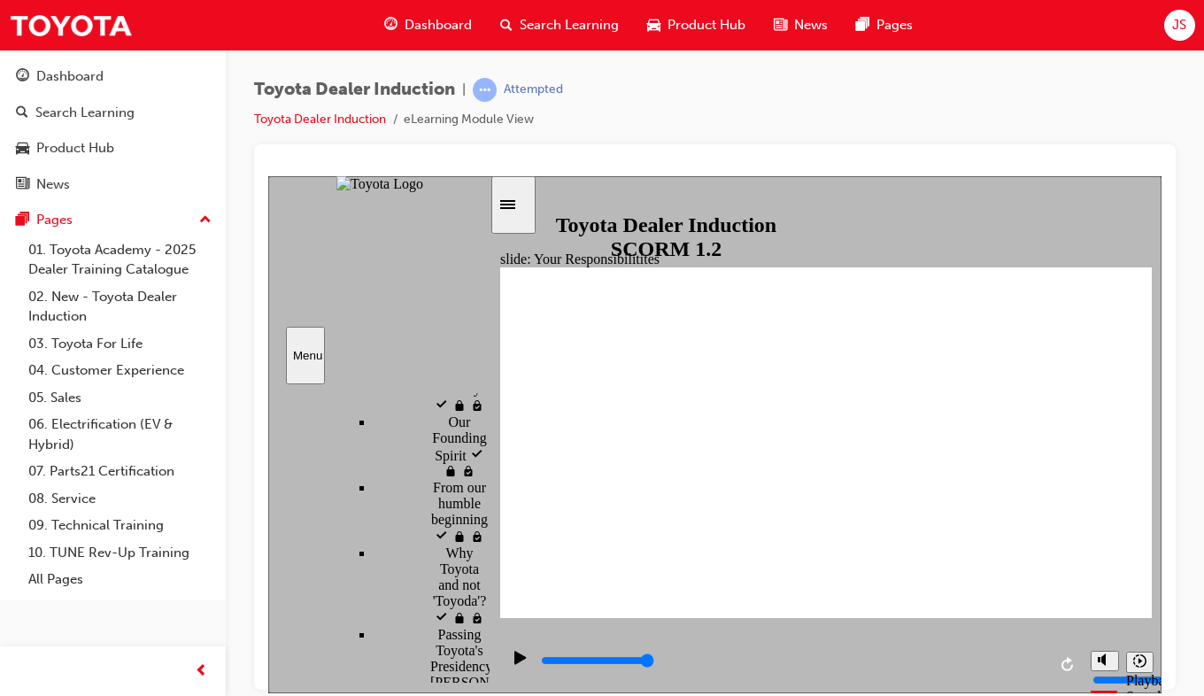
checkbox input "true"
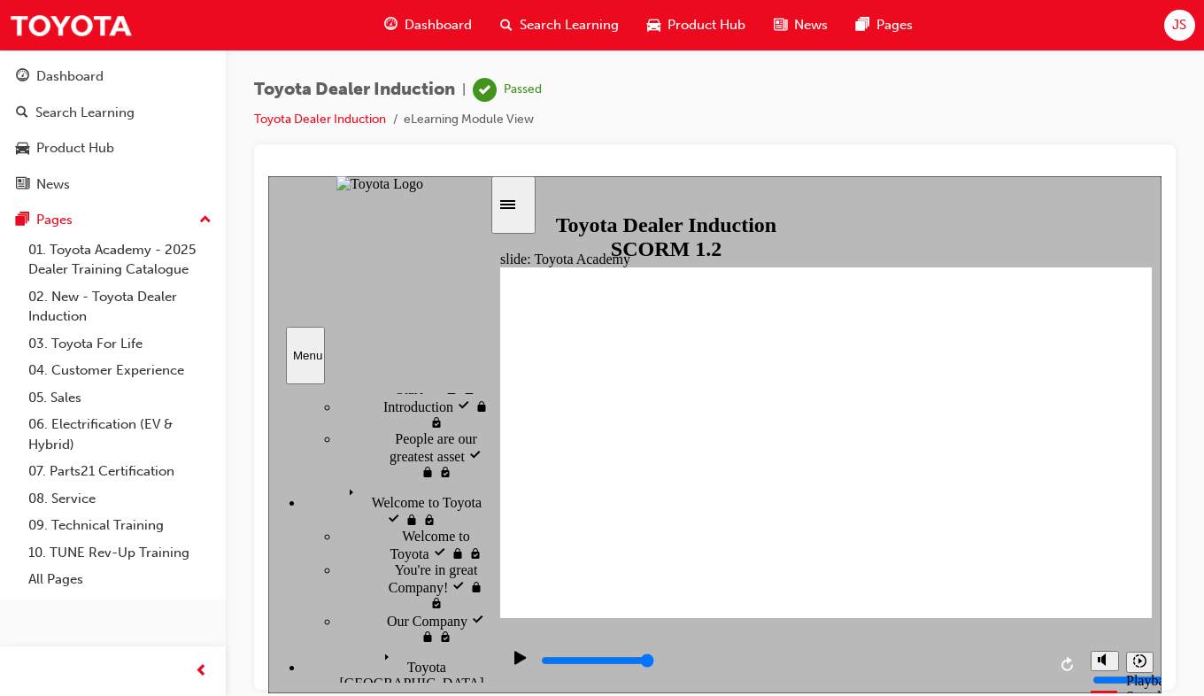
type input "9900"
